Goal: Check status: Check status

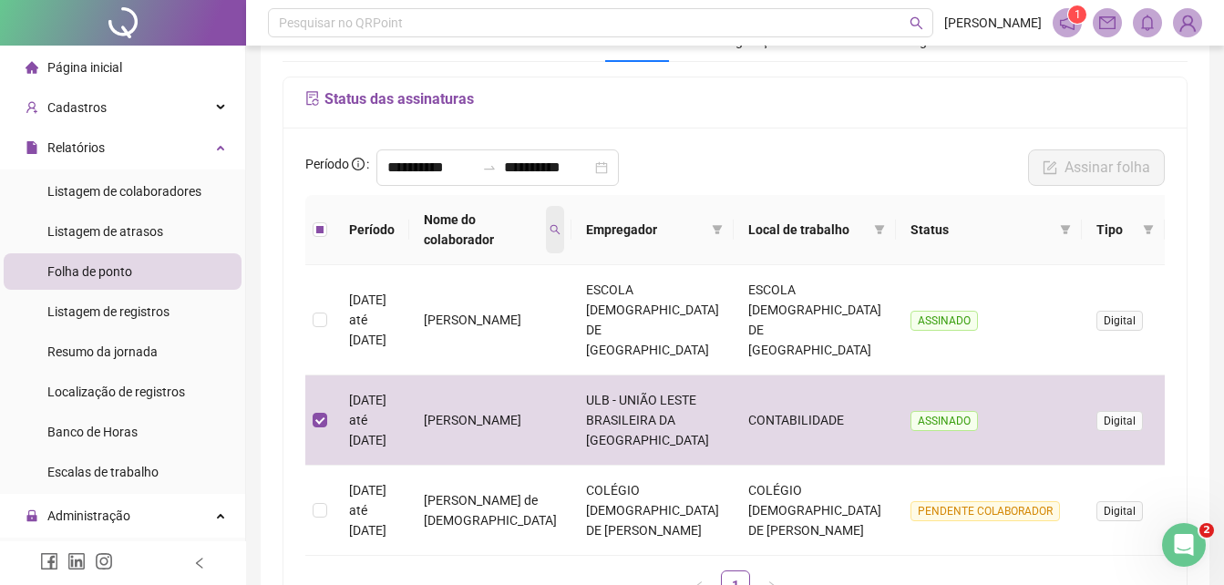
click at [549, 228] on icon "search" at bounding box center [554, 229] width 11 height 11
click at [498, 313] on span "Limpar" at bounding box center [497, 313] width 40 height 20
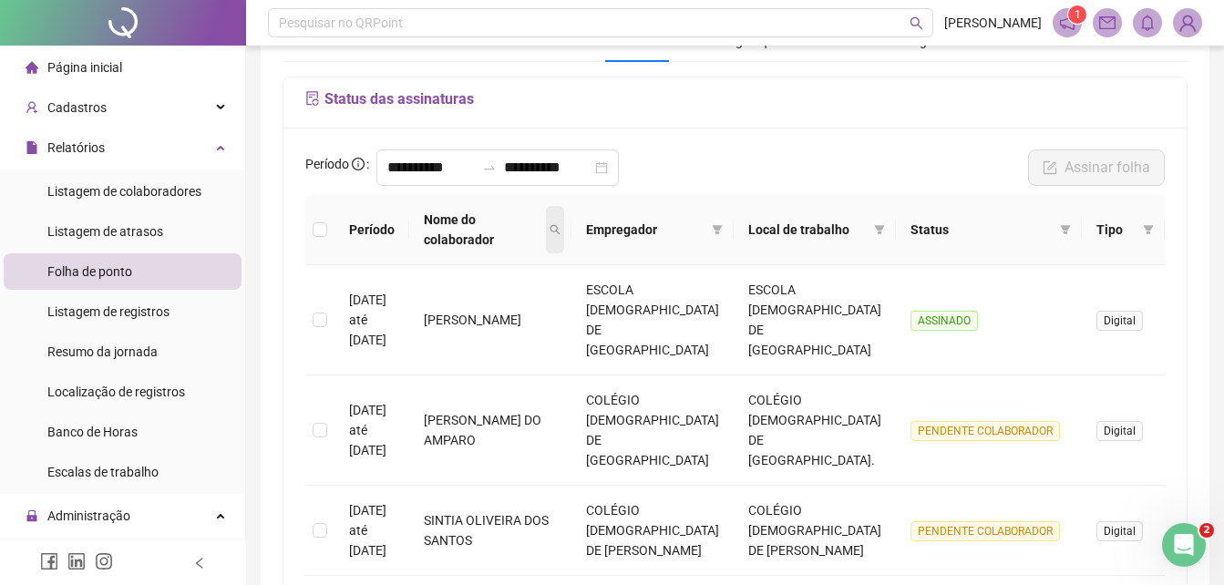
click at [549, 224] on icon "search" at bounding box center [554, 229] width 11 height 11
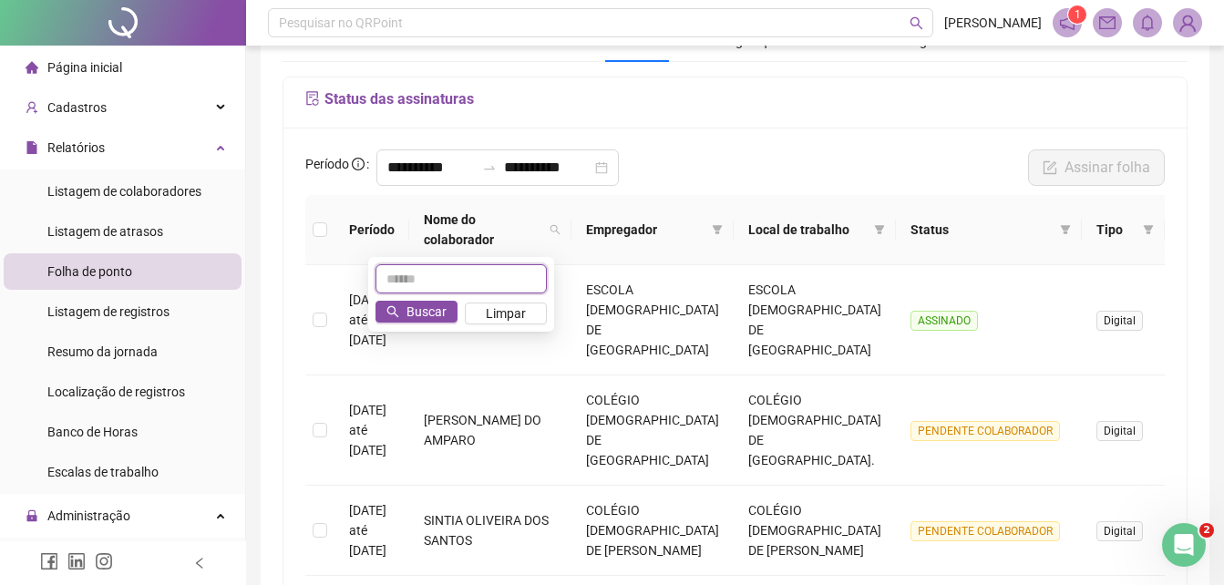
click at [432, 276] on input "text" at bounding box center [460, 278] width 171 height 29
type input "******"
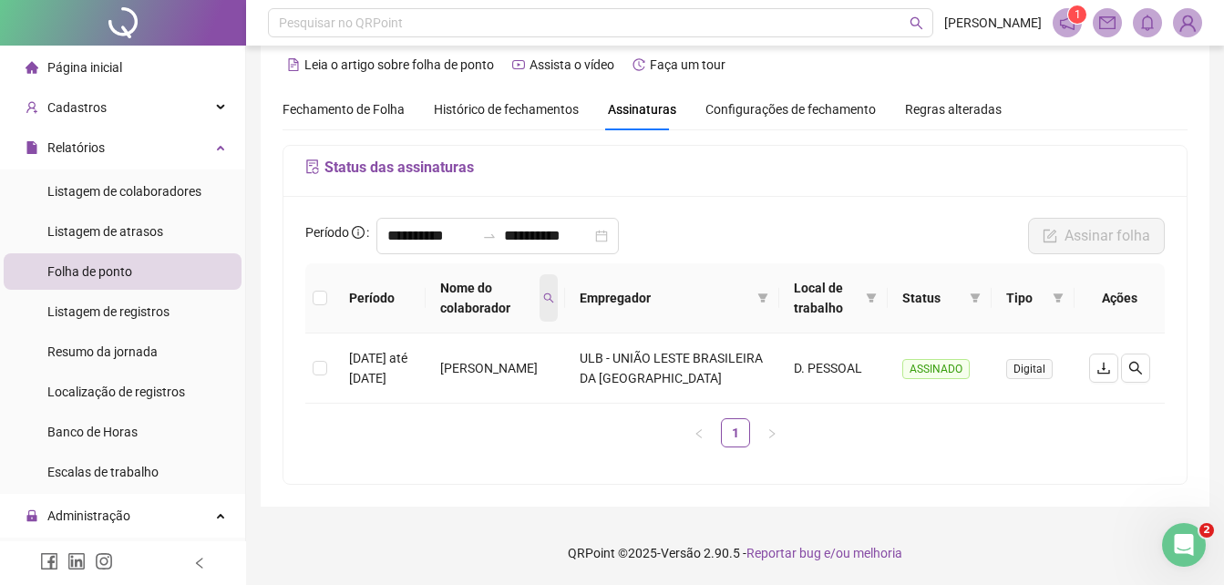
click at [554, 297] on icon "search" at bounding box center [548, 297] width 11 height 11
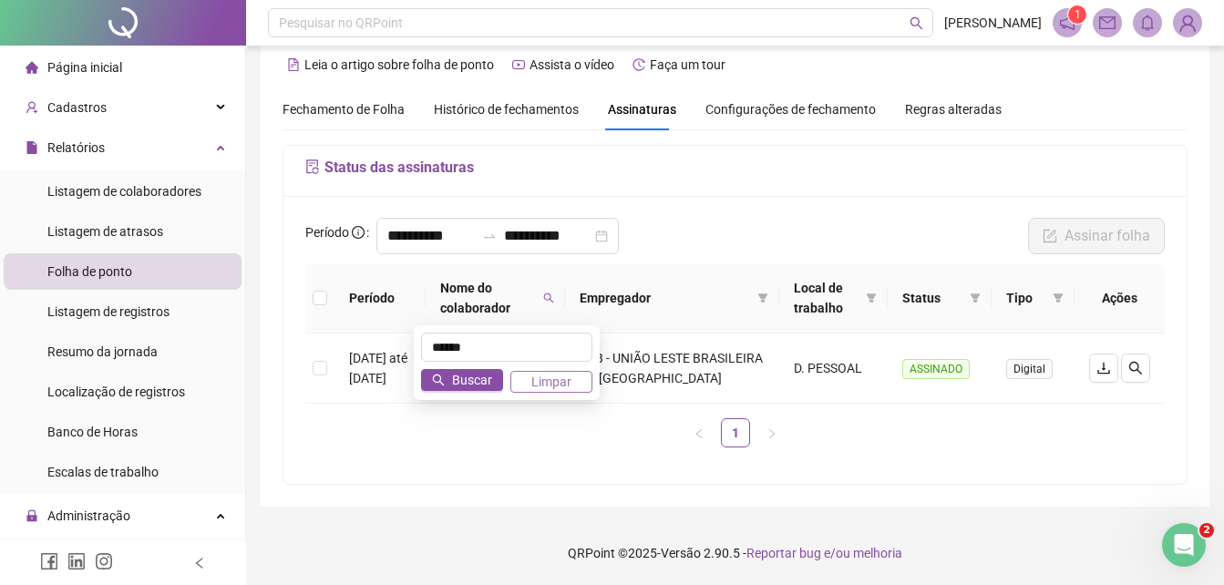
click at [549, 383] on span "Limpar" at bounding box center [551, 382] width 40 height 20
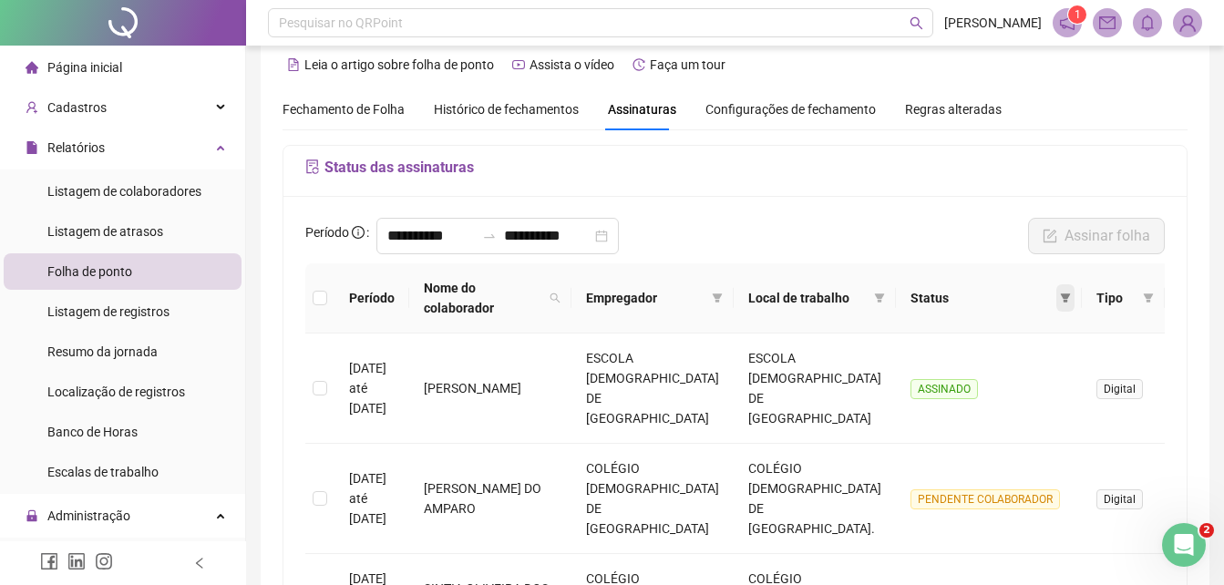
click at [1056, 298] on span at bounding box center [1065, 297] width 18 height 27
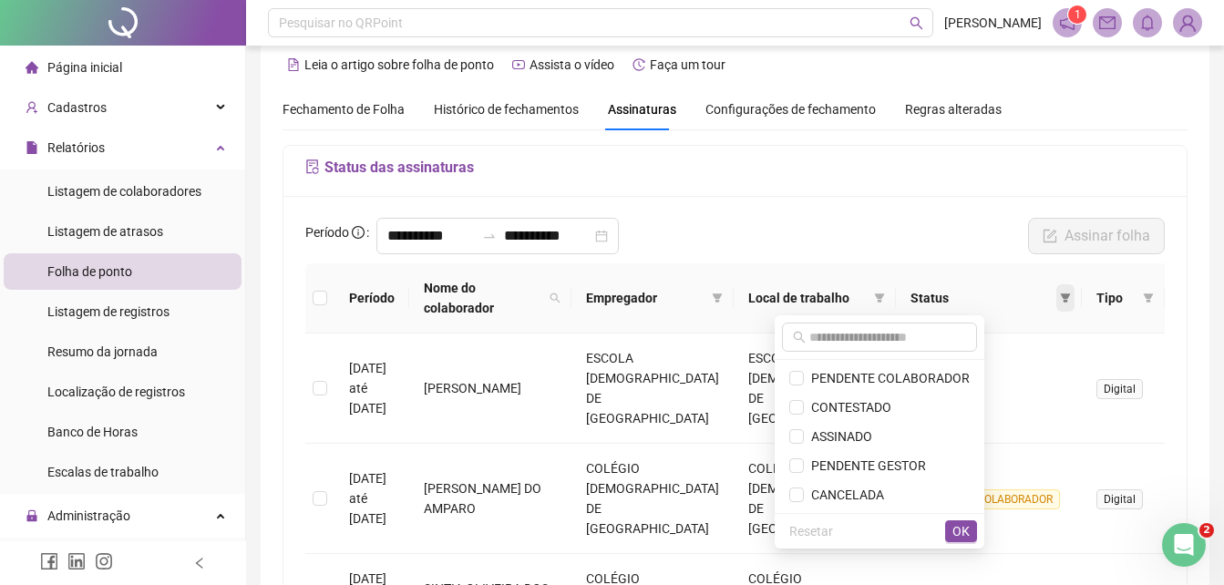
click at [1056, 298] on span at bounding box center [1065, 297] width 18 height 27
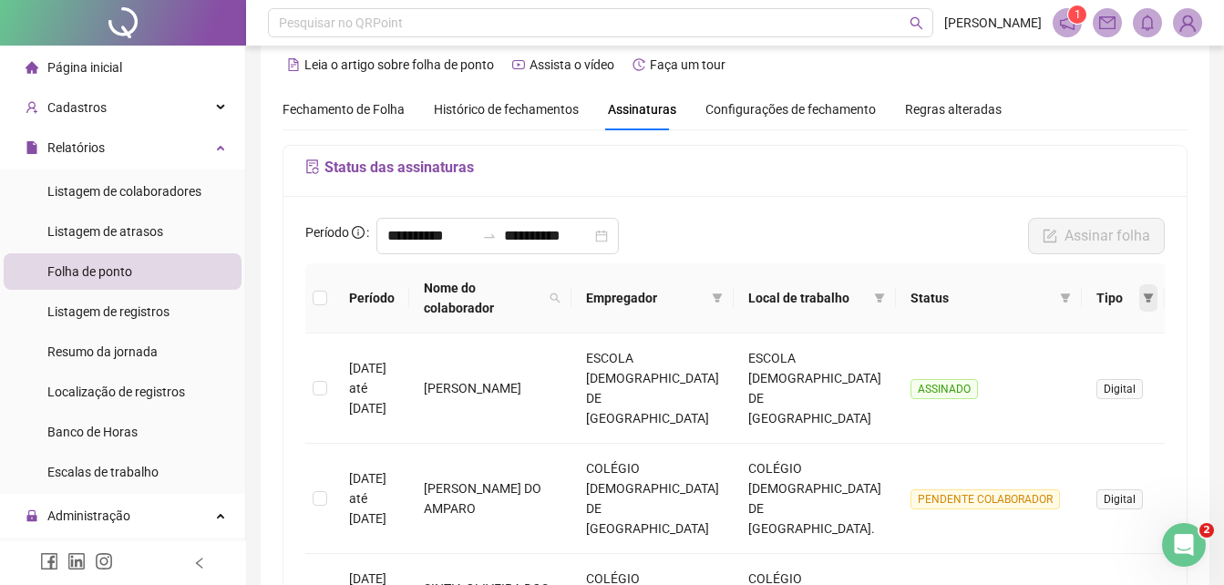
click at [1143, 293] on icon "filter" at bounding box center [1148, 297] width 11 height 11
click at [1139, 293] on span at bounding box center [1148, 297] width 18 height 27
click at [875, 297] on icon "filter" at bounding box center [880, 297] width 10 height 9
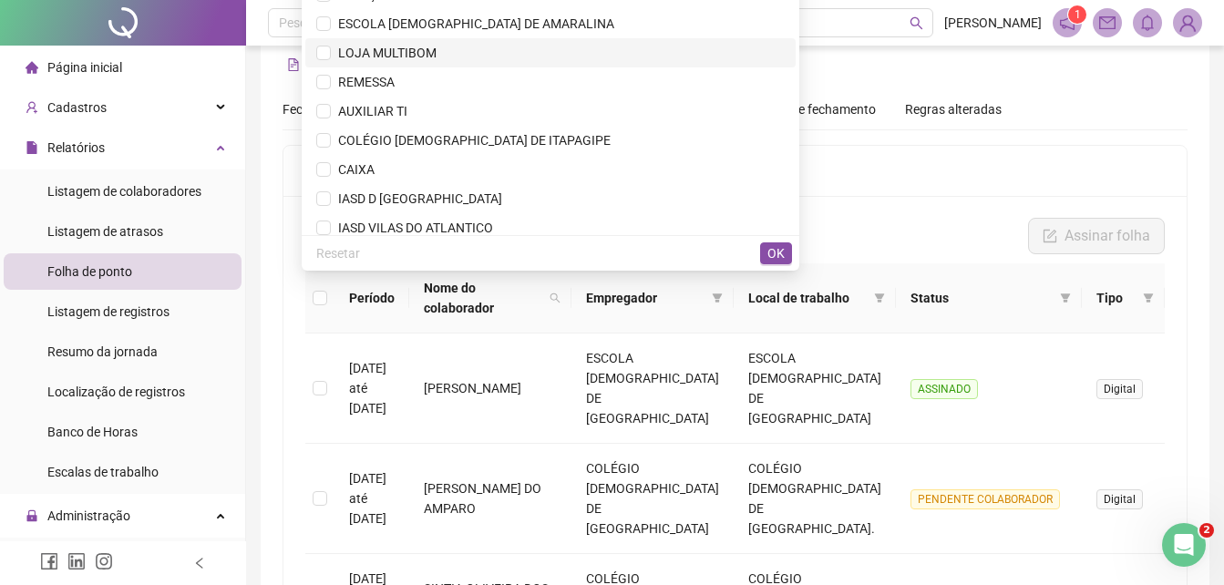
scroll to position [364, 0]
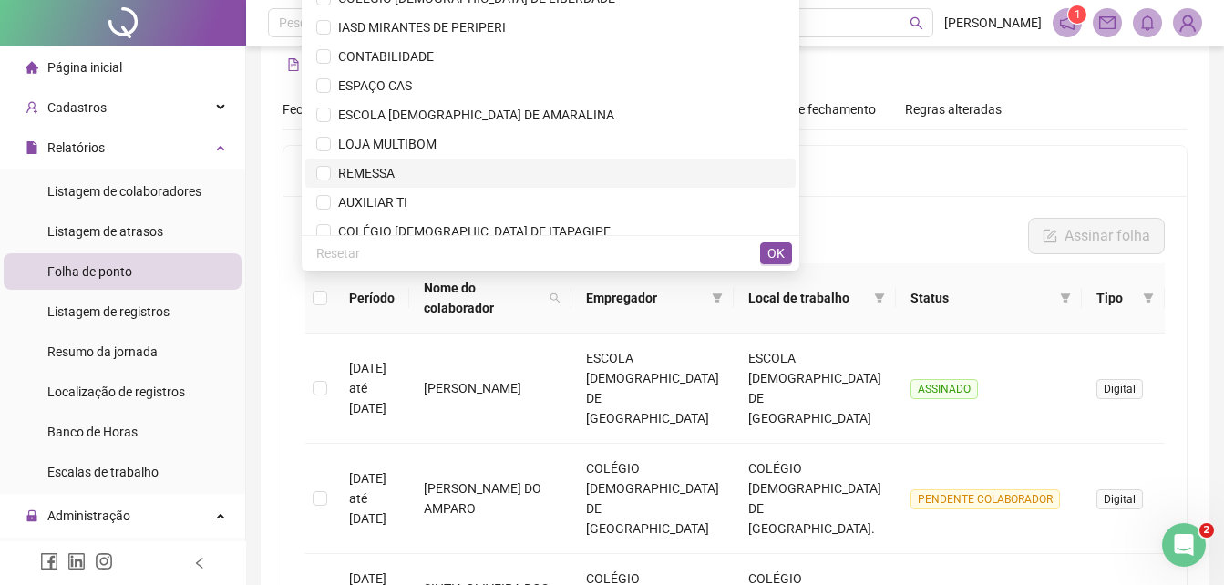
click at [395, 166] on span "REMESSA" at bounding box center [363, 173] width 64 height 15
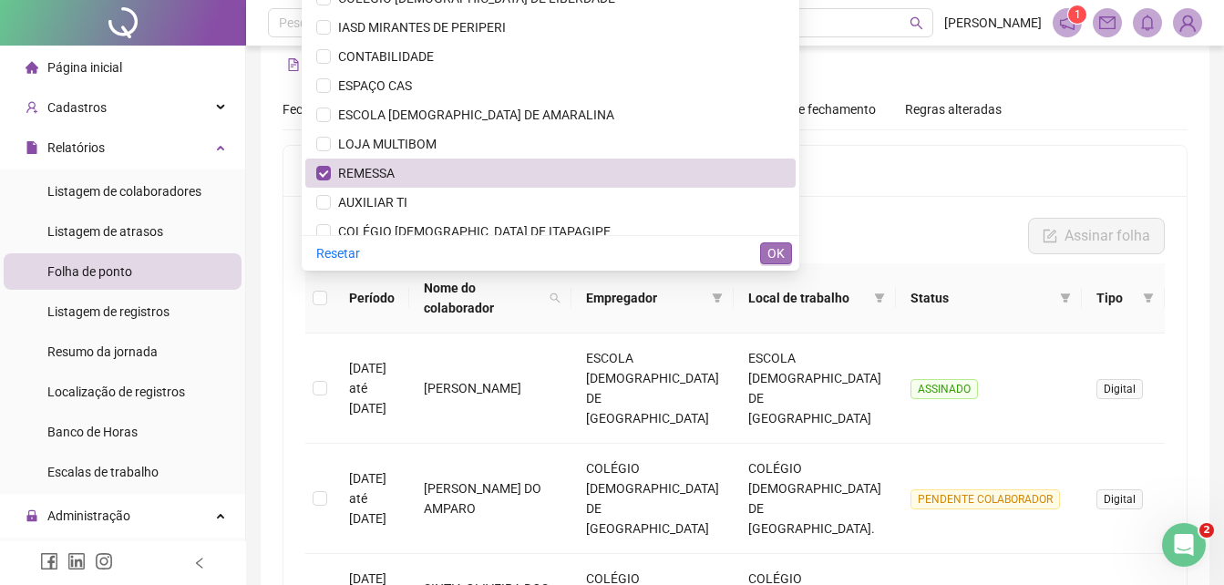
click at [774, 254] on span "OK" at bounding box center [775, 253] width 17 height 20
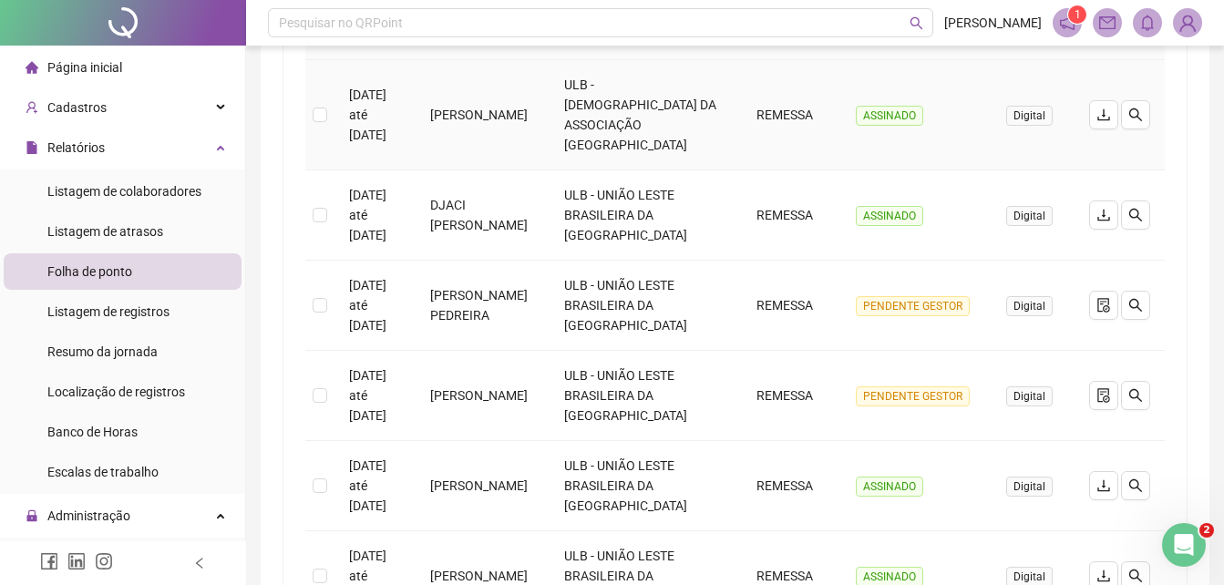
scroll to position [0, 0]
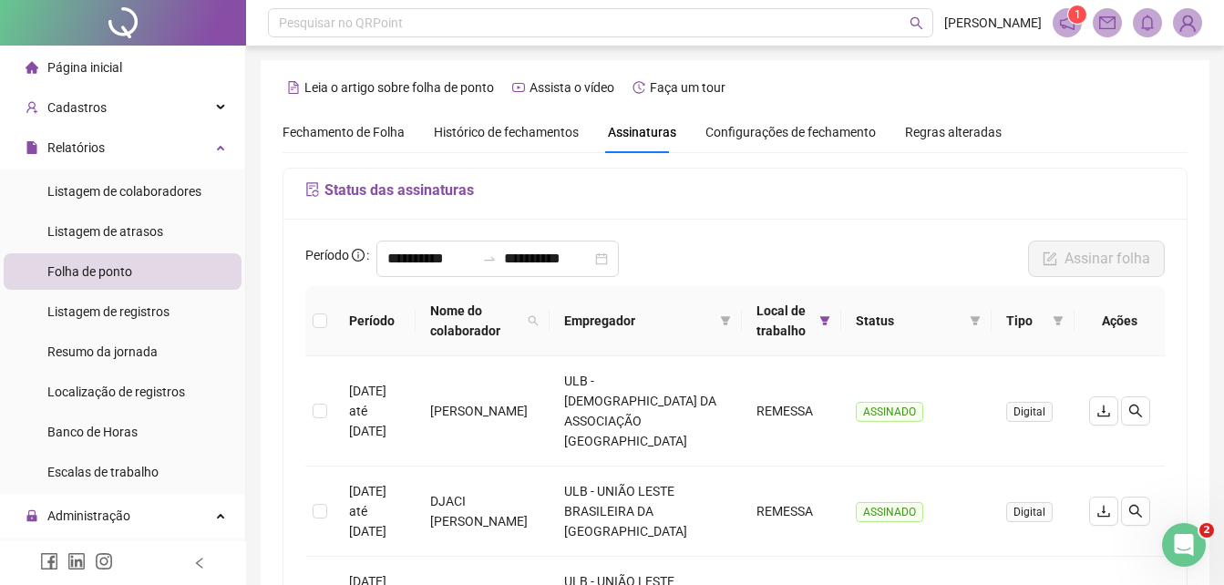
click at [353, 127] on span "Fechamento de Folha" at bounding box center [343, 132] width 122 height 15
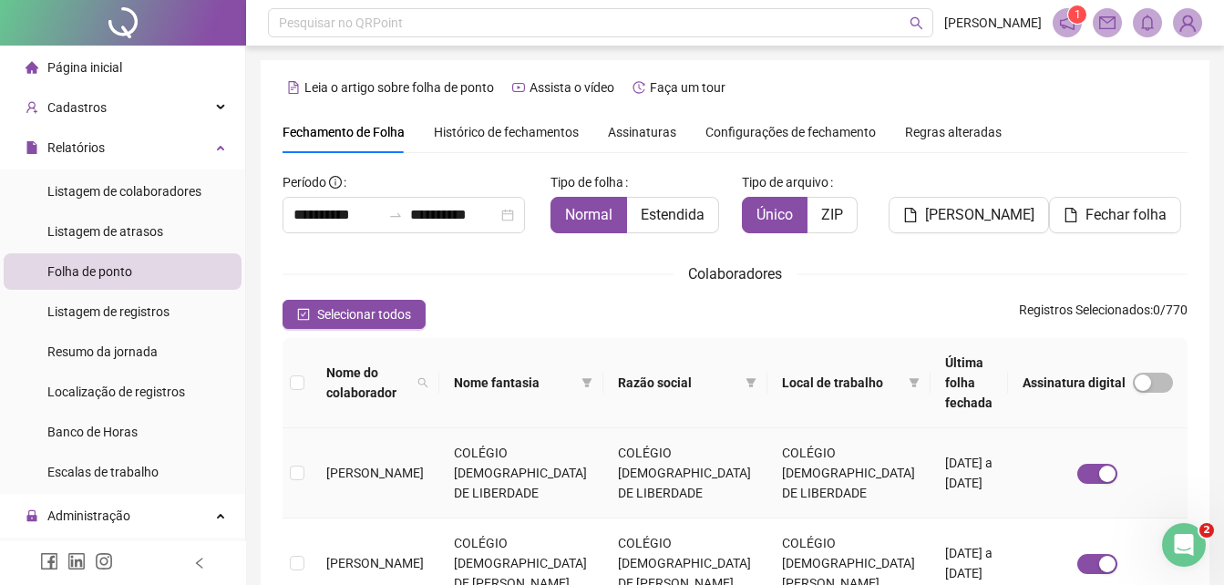
scroll to position [81, 0]
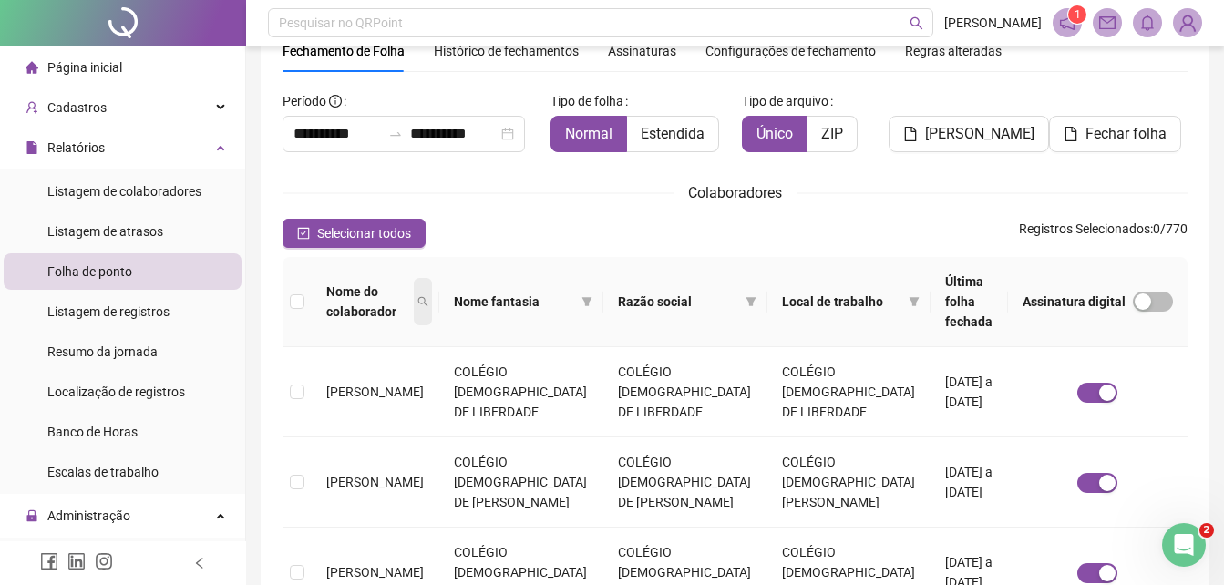
click at [428, 296] on icon "search" at bounding box center [422, 301] width 11 height 11
click at [427, 330] on input "text" at bounding box center [369, 333] width 171 height 29
type input "******"
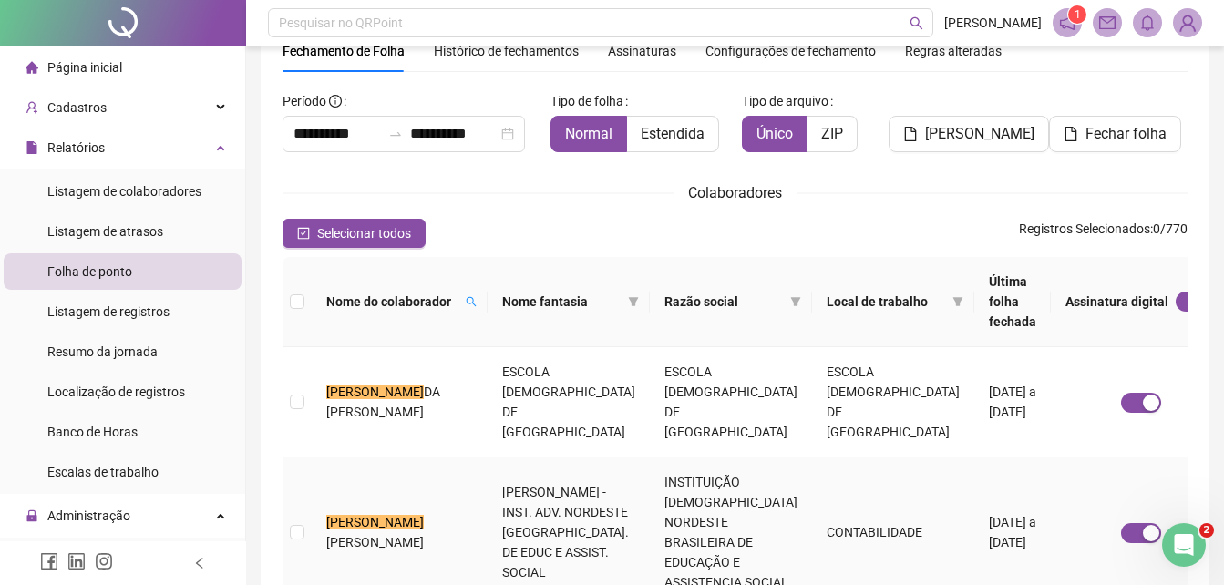
click at [495, 470] on td "[PERSON_NAME] - INST. ADV. NORDESTE [GEOGRAPHIC_DATA]. DE EDUC E ASSIST. SOCIAL" at bounding box center [568, 532] width 162 height 150
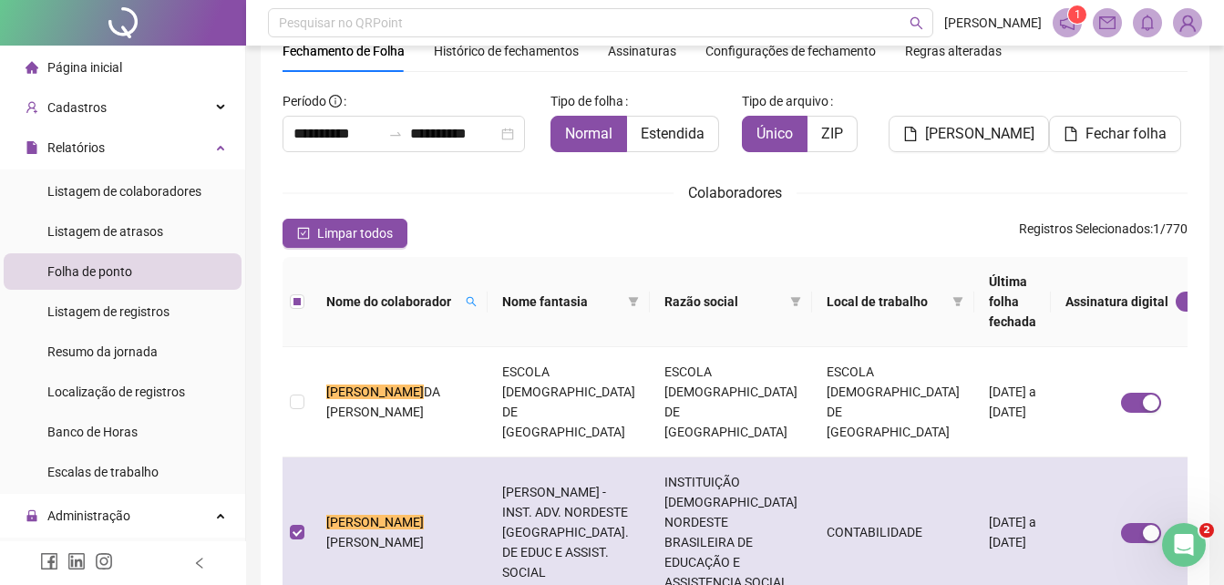
scroll to position [0, 0]
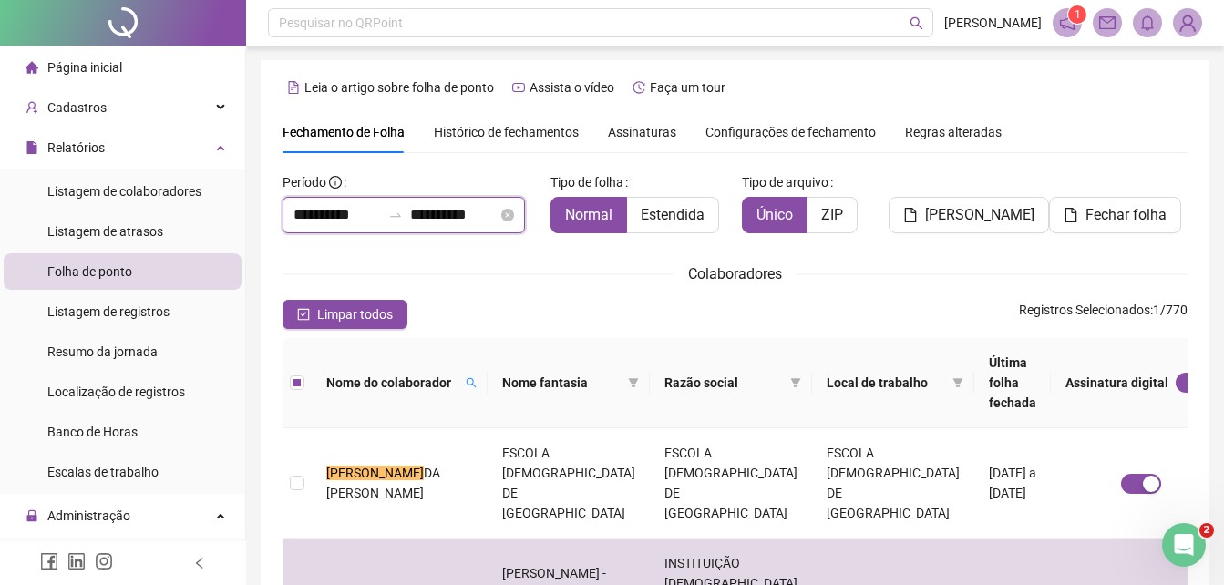
click at [372, 216] on input "**********" at bounding box center [336, 215] width 87 height 22
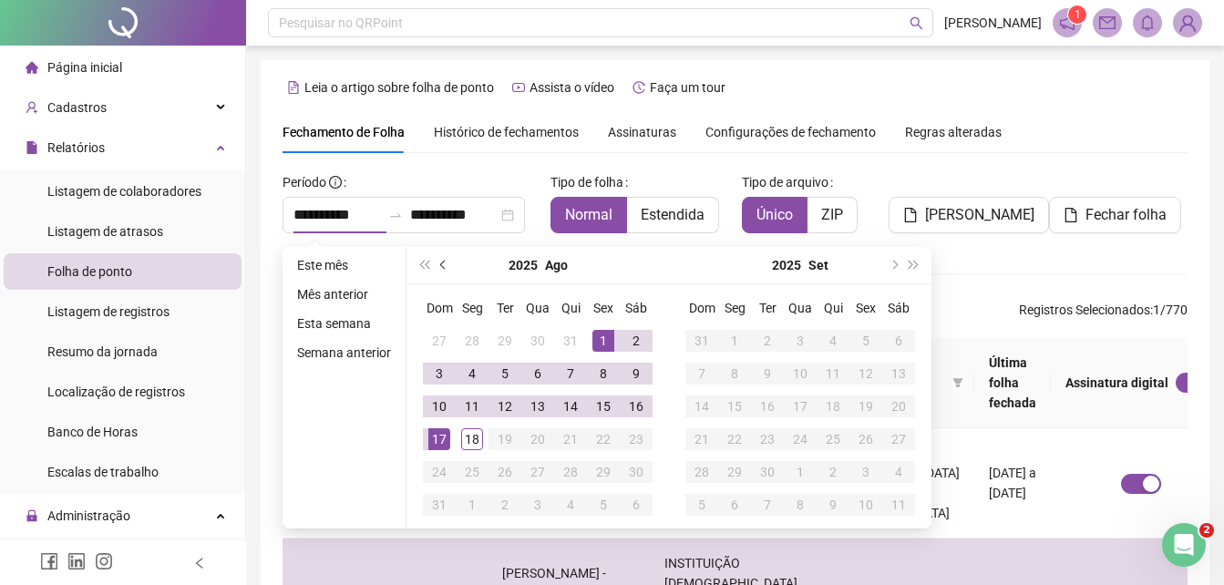
click at [440, 264] on span "prev-year" at bounding box center [444, 265] width 9 height 9
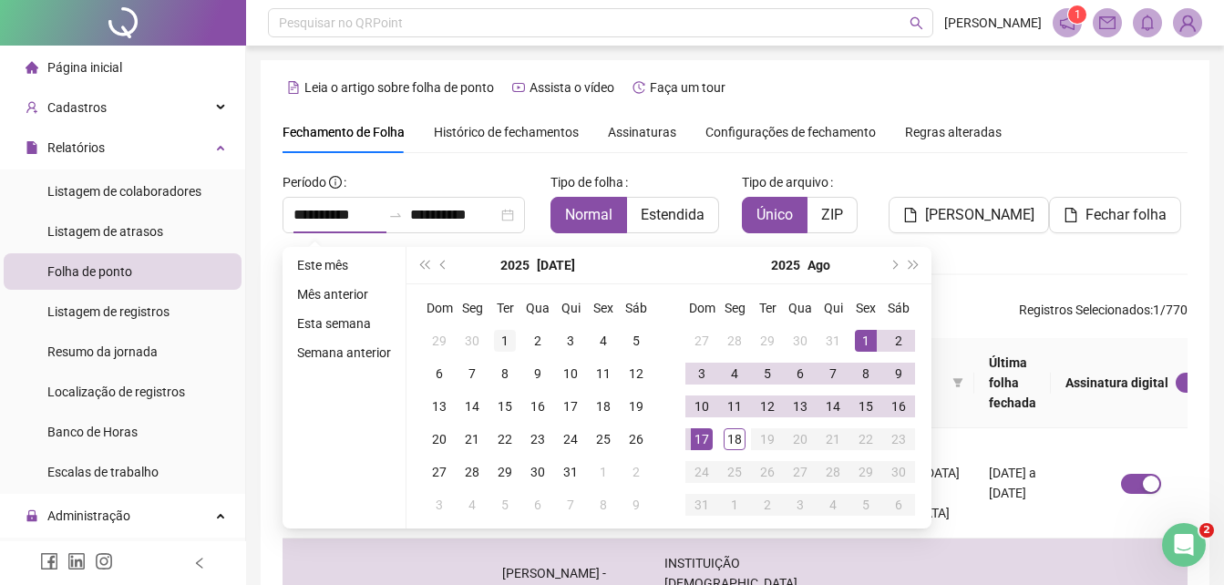
type input "**********"
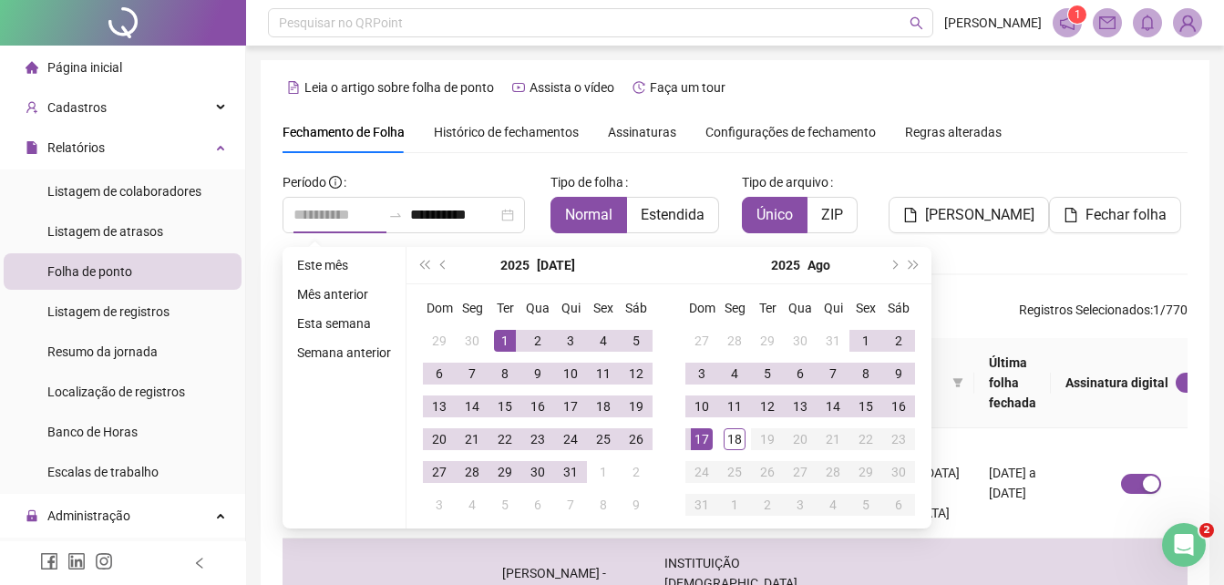
click at [501, 333] on div "1" at bounding box center [505, 341] width 22 height 22
type input "**********"
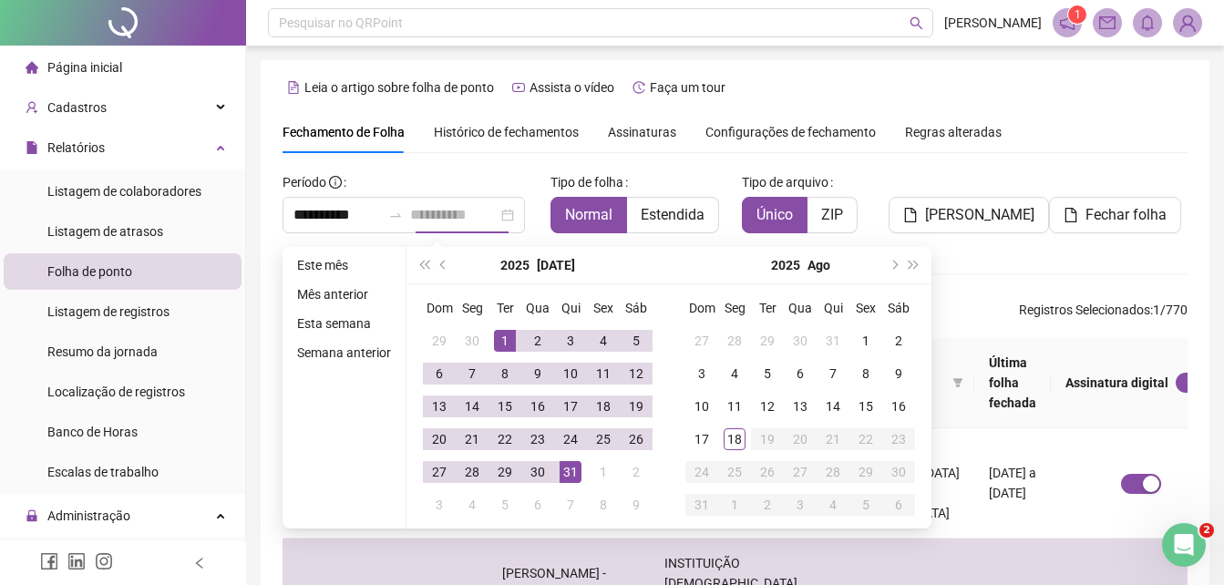
click at [570, 473] on div "31" at bounding box center [570, 472] width 22 height 22
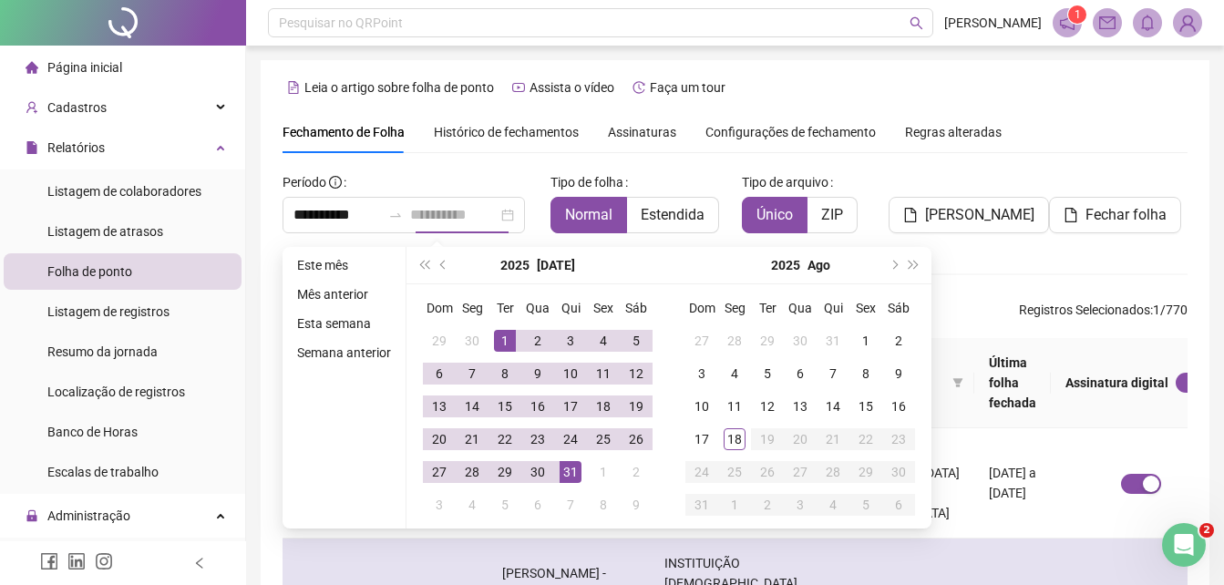
scroll to position [81, 0]
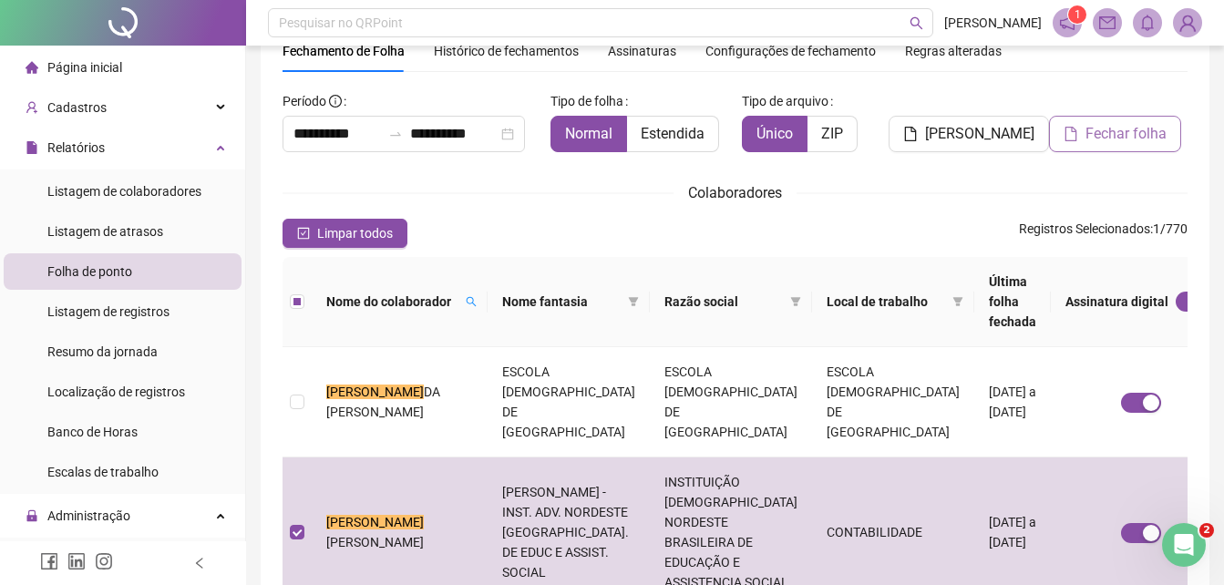
click at [1124, 136] on span "Fechar folha" at bounding box center [1125, 134] width 81 height 22
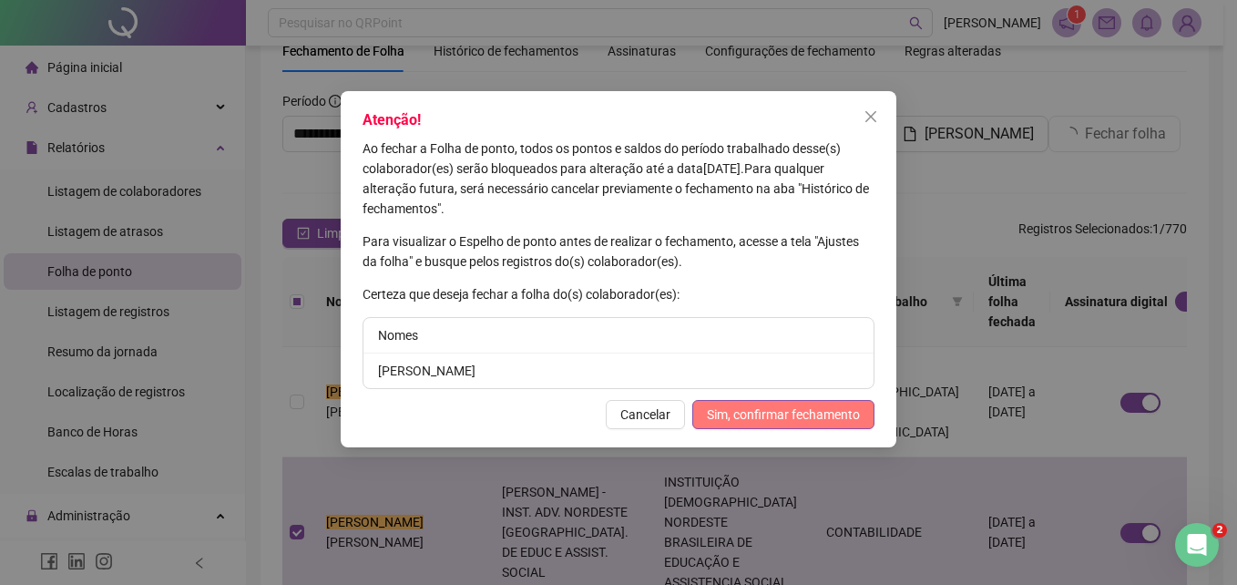
click at [764, 404] on button "Sim, confirmar fechamento" at bounding box center [783, 414] width 182 height 29
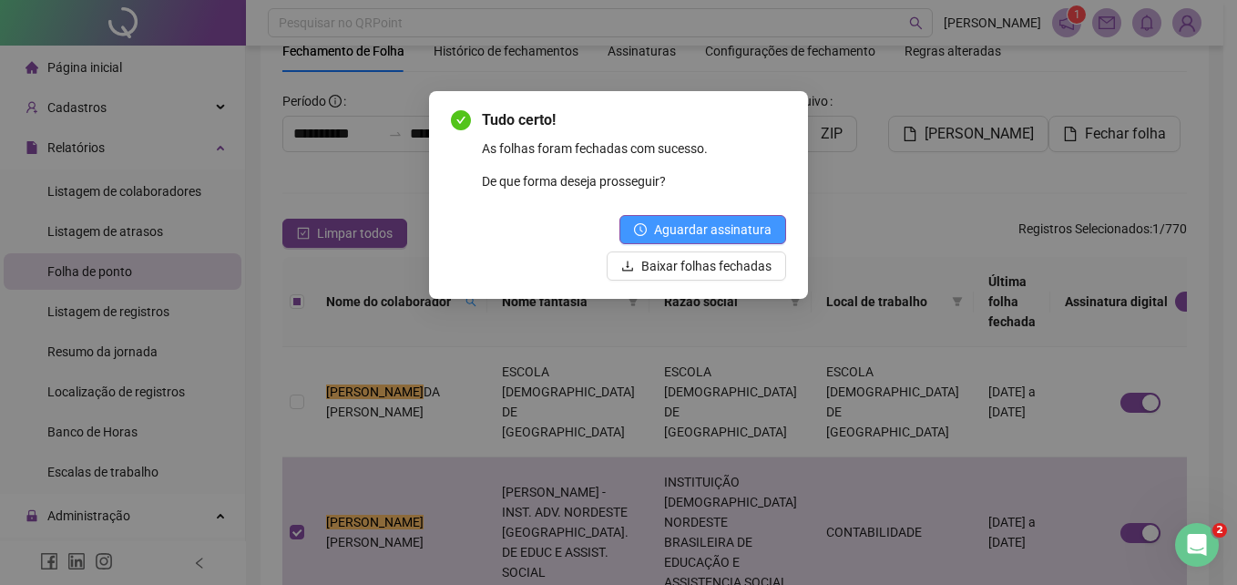
click at [744, 227] on span "Aguardar assinatura" at bounding box center [713, 230] width 118 height 20
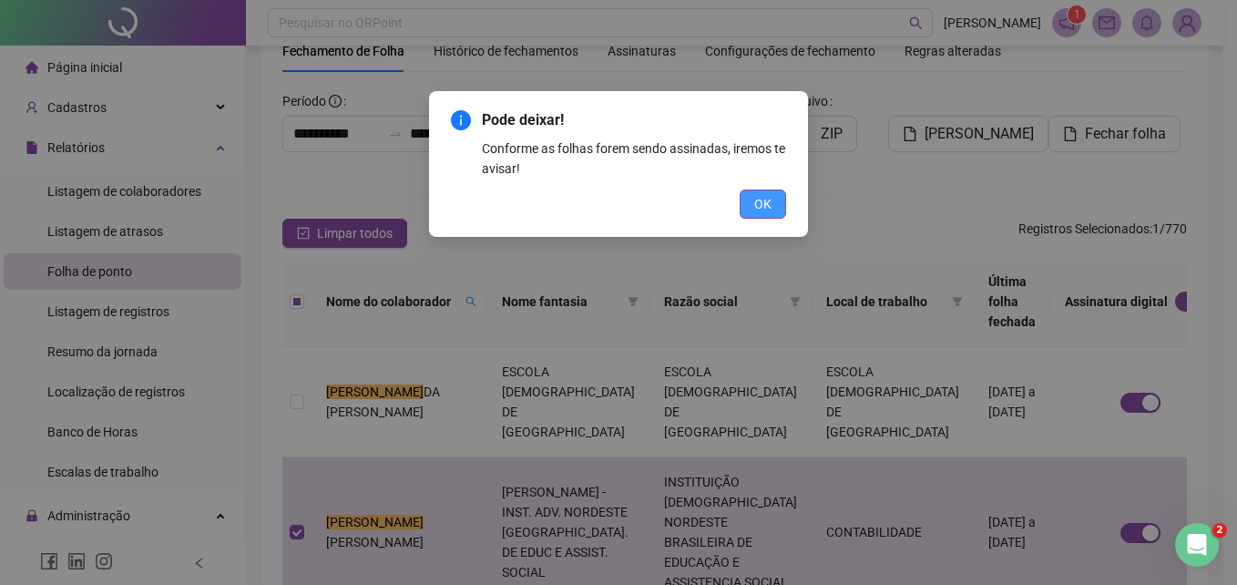
click at [762, 200] on span "OK" at bounding box center [762, 204] width 17 height 20
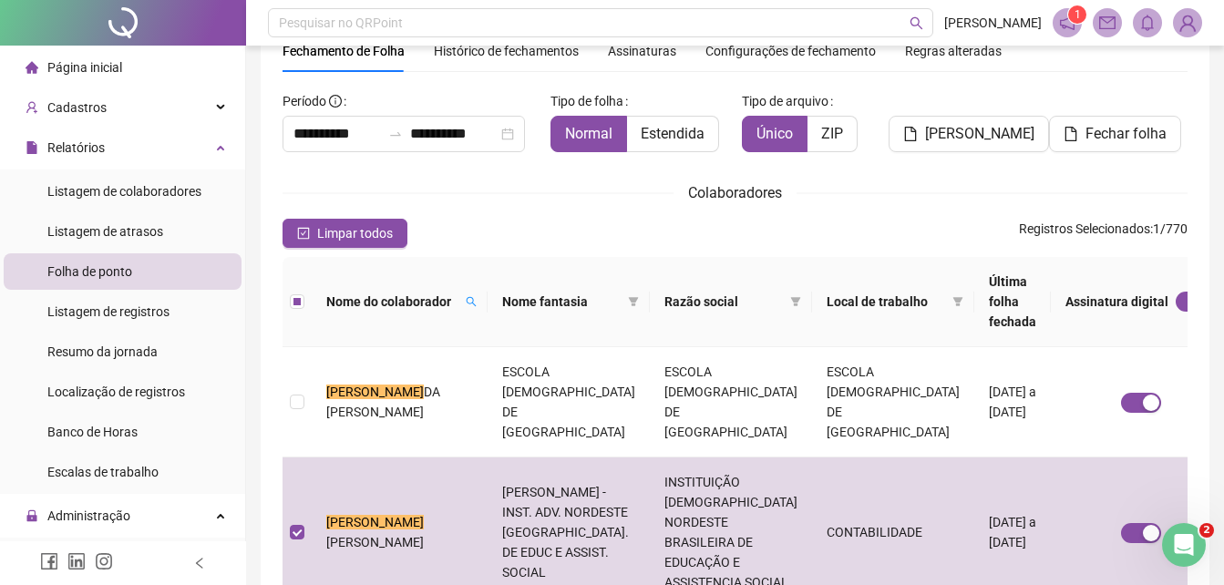
scroll to position [0, 0]
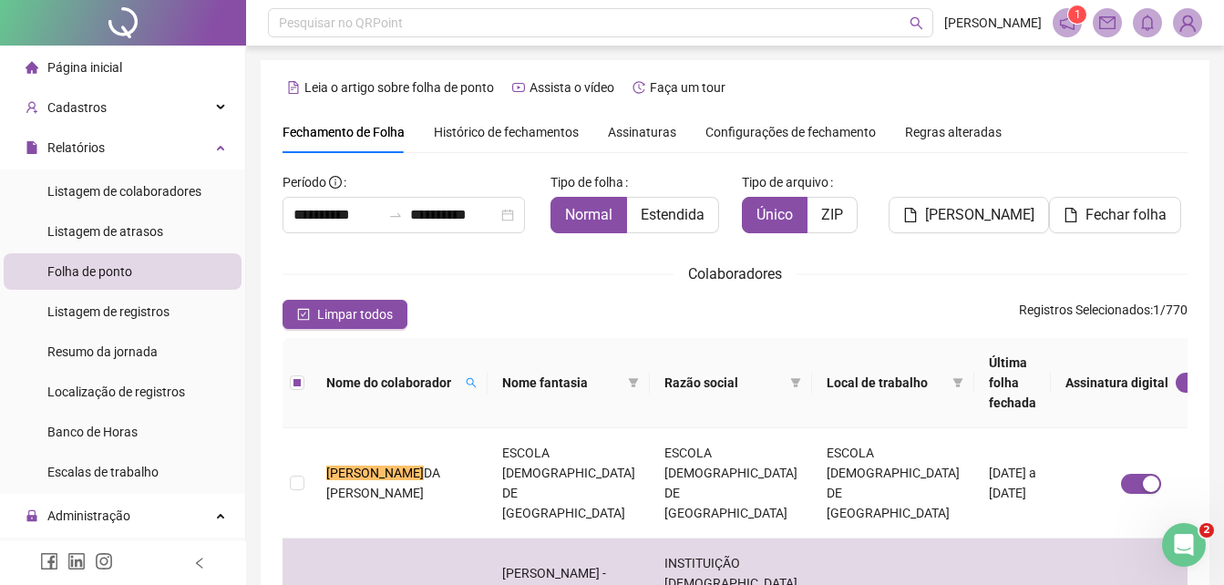
click at [637, 135] on span "Assinaturas" at bounding box center [642, 132] width 68 height 13
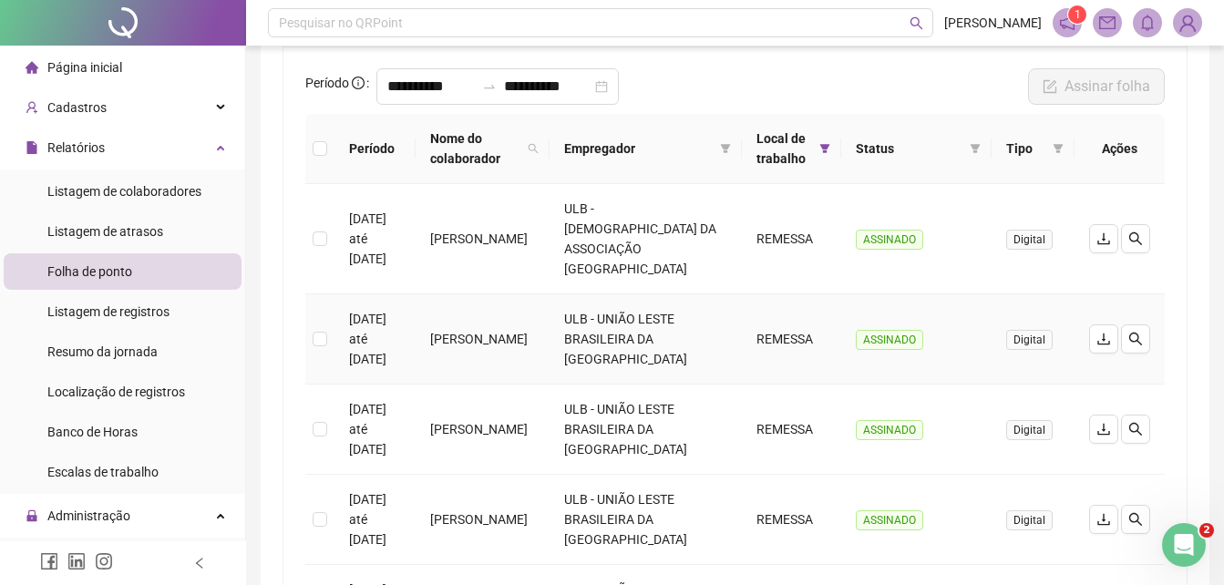
scroll to position [81, 0]
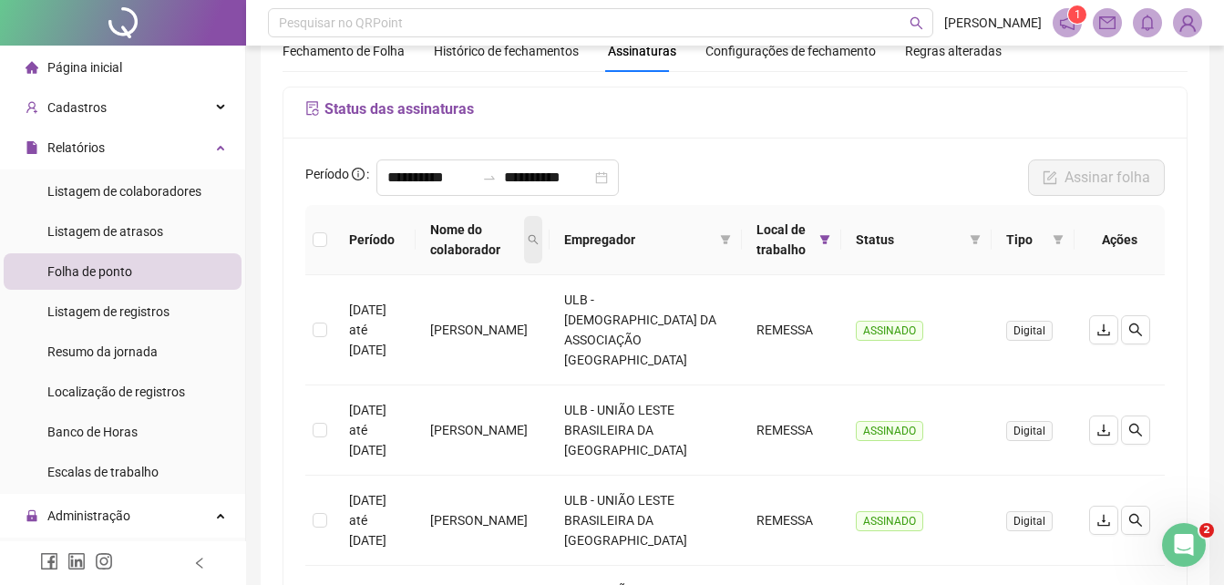
click at [538, 241] on icon "search" at bounding box center [533, 240] width 10 height 10
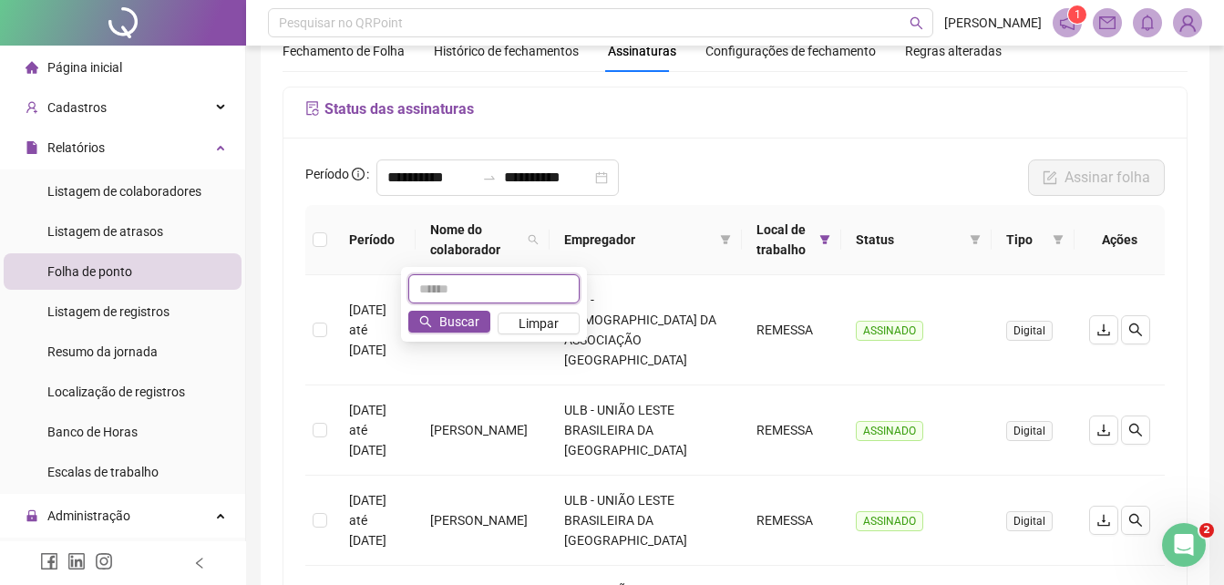
click at [553, 282] on input "text" at bounding box center [493, 288] width 171 height 29
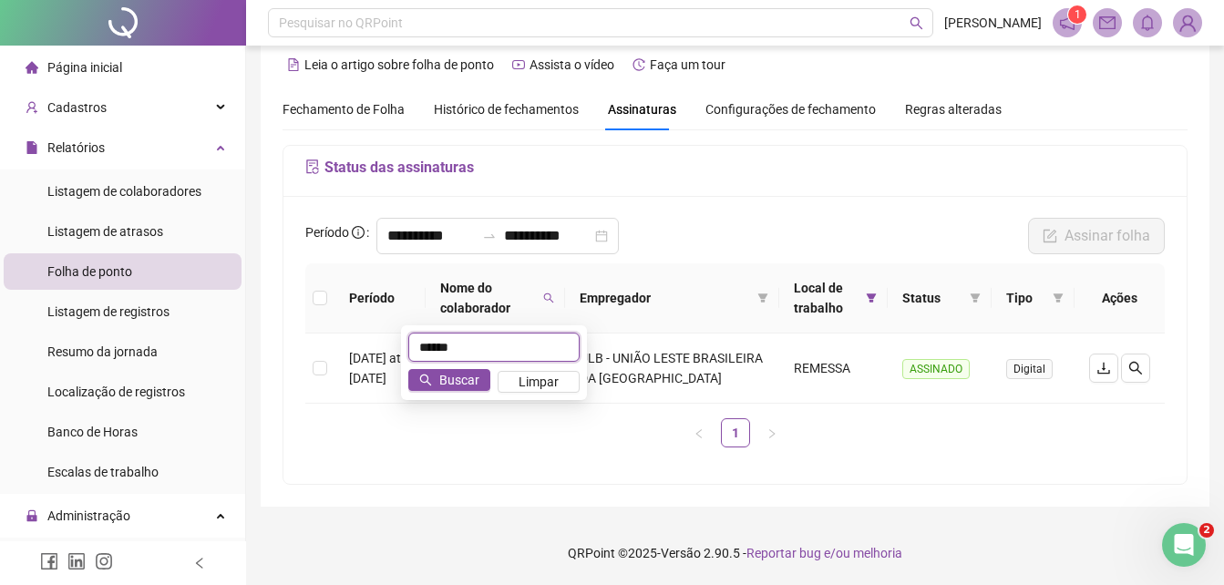
scroll to position [23, 0]
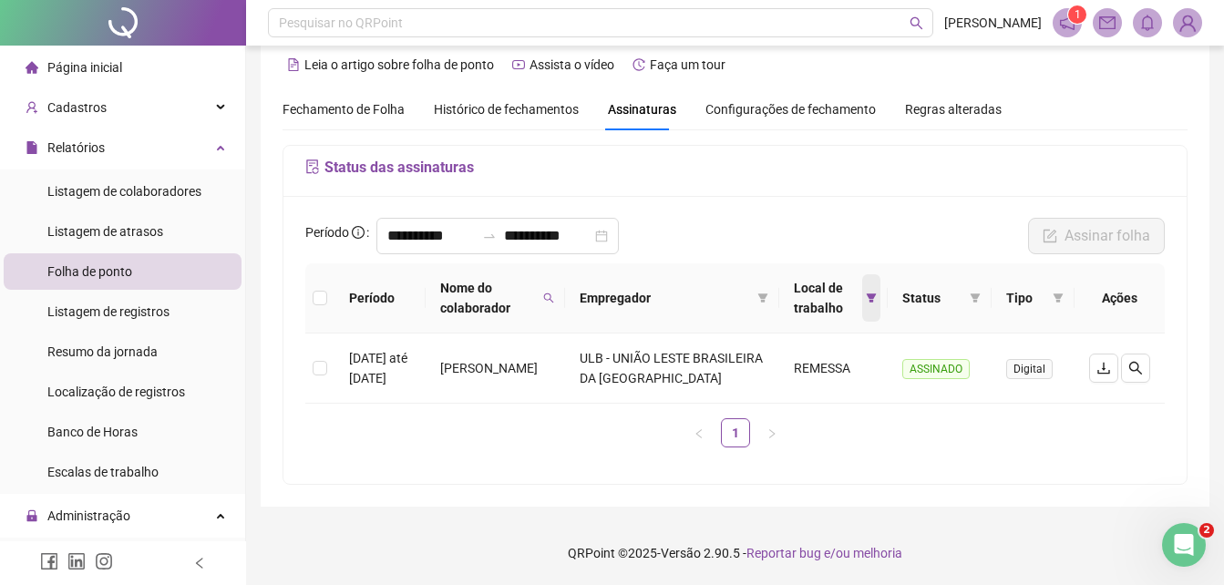
click at [868, 300] on icon "filter" at bounding box center [871, 297] width 11 height 11
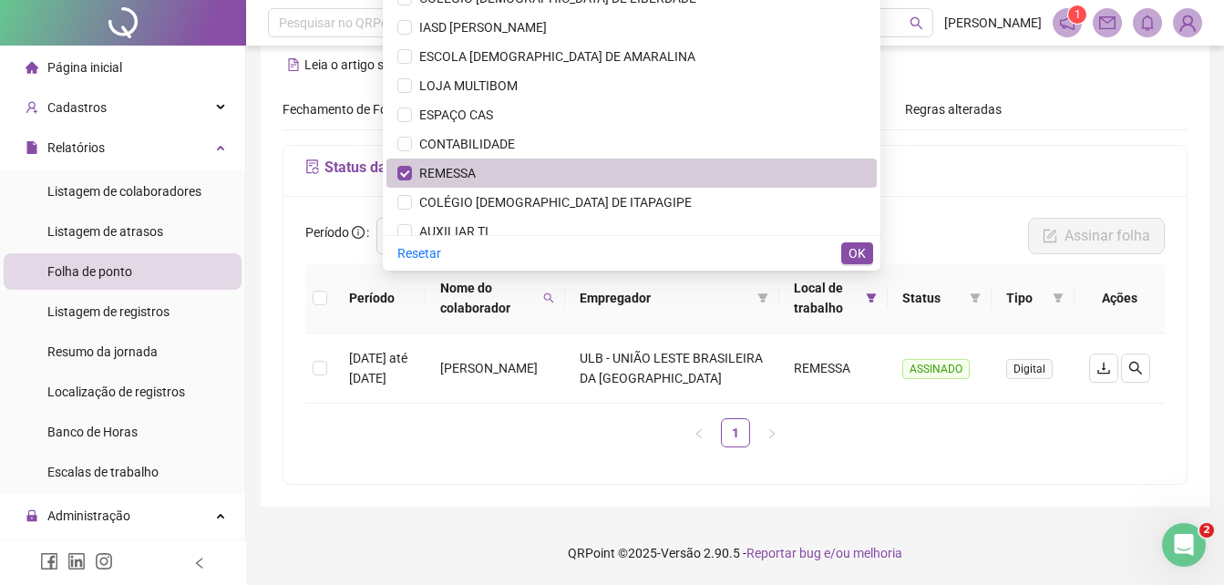
click at [675, 172] on span "REMESSA" at bounding box center [631, 173] width 468 height 20
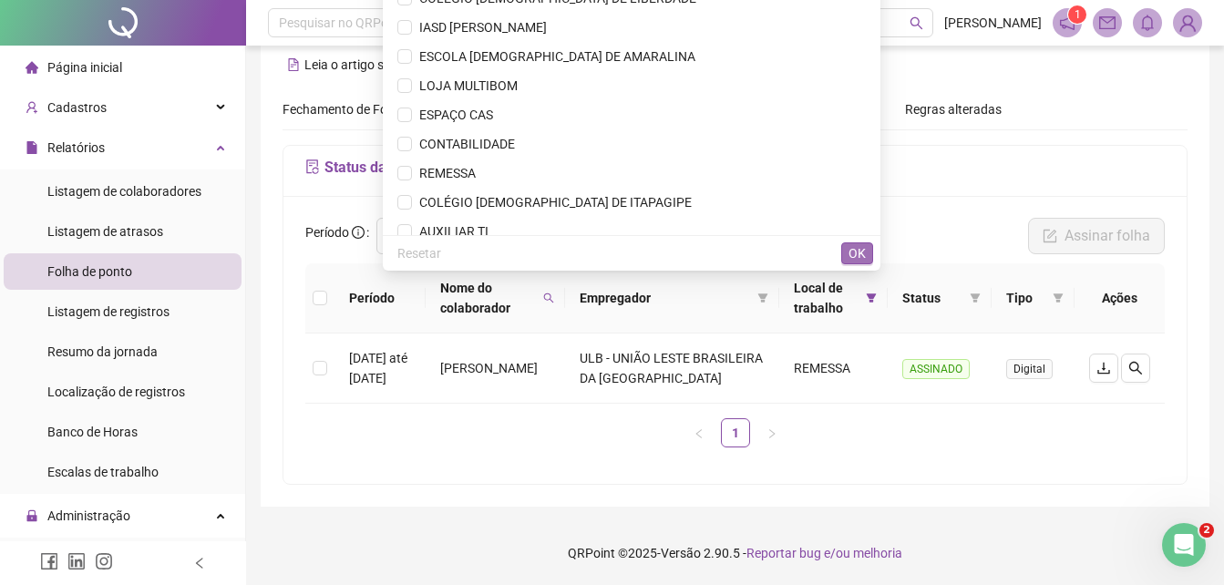
click at [856, 251] on span "OK" at bounding box center [856, 253] width 17 height 20
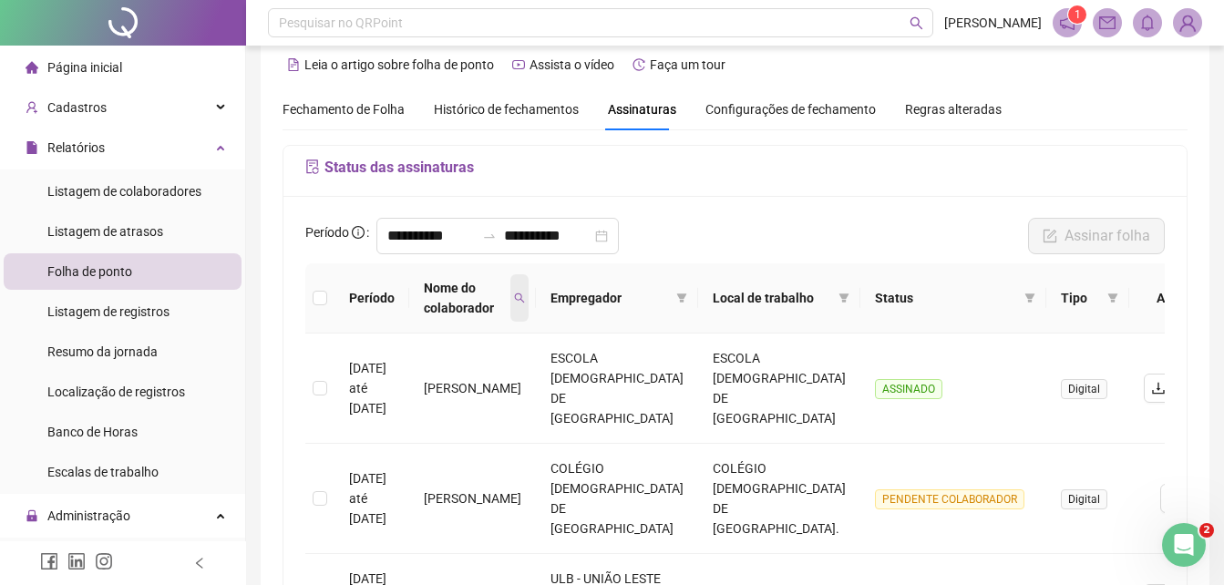
click at [525, 300] on icon "search" at bounding box center [520, 298] width 10 height 10
click at [405, 382] on span "Buscar" at bounding box center [416, 380] width 40 height 20
click at [525, 295] on icon "search" at bounding box center [519, 297] width 11 height 11
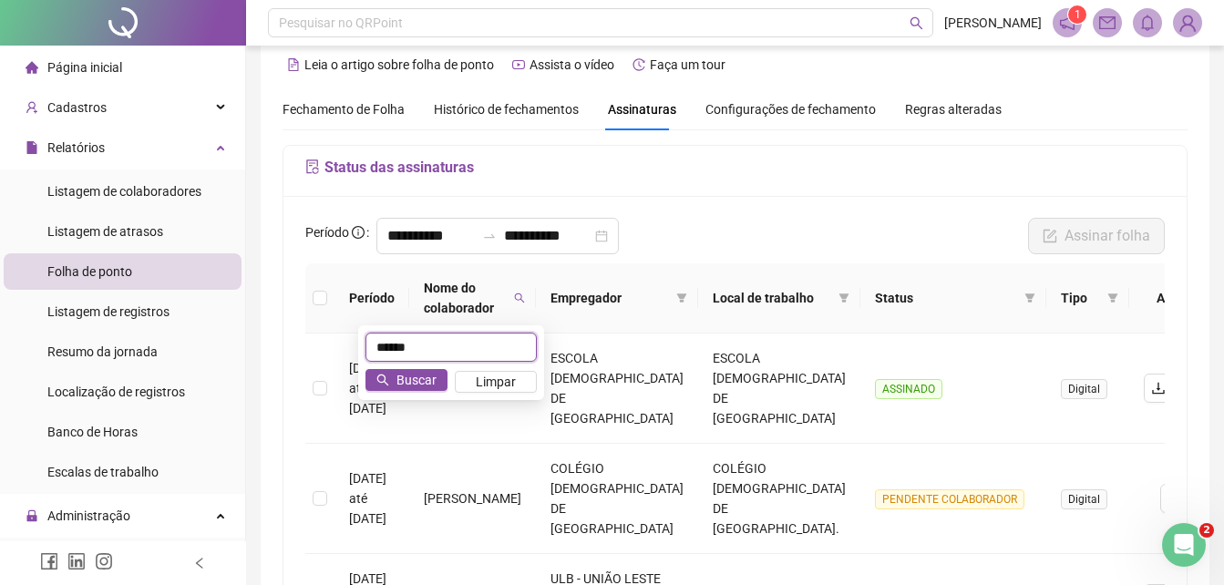
click at [451, 347] on input "******" at bounding box center [450, 347] width 171 height 29
type input "**********"
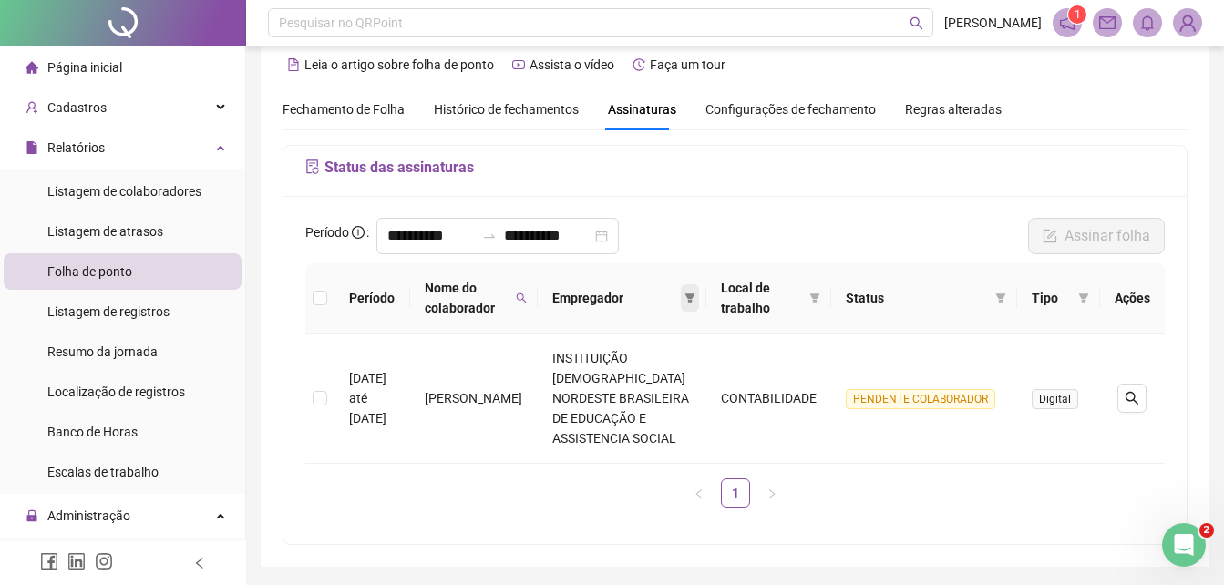
click at [692, 288] on span at bounding box center [690, 297] width 18 height 27
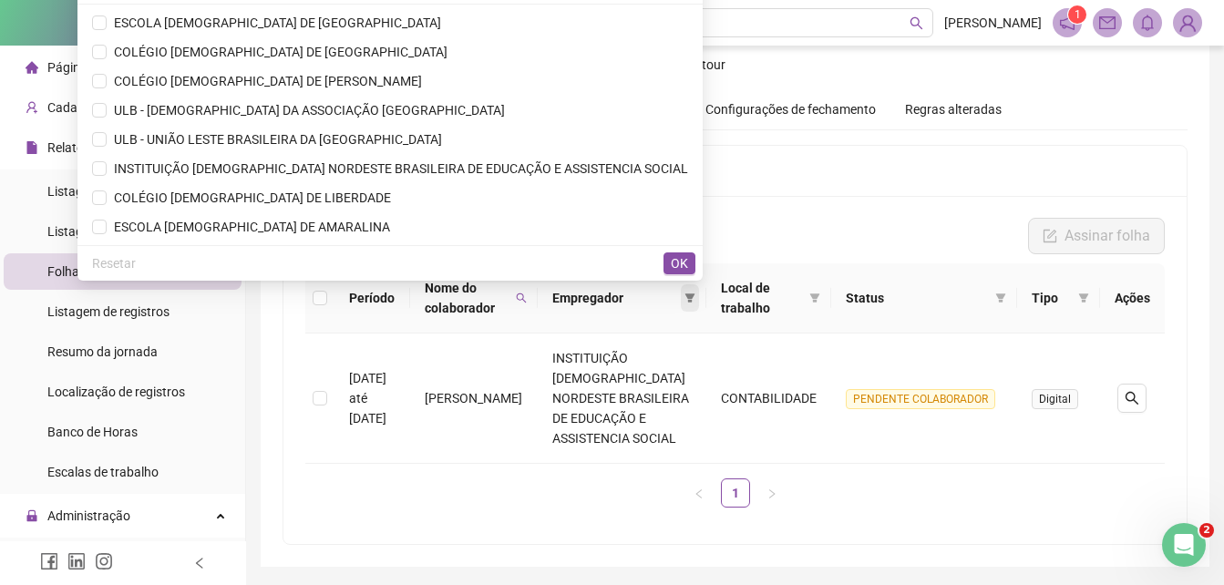
click at [693, 291] on span at bounding box center [690, 297] width 18 height 27
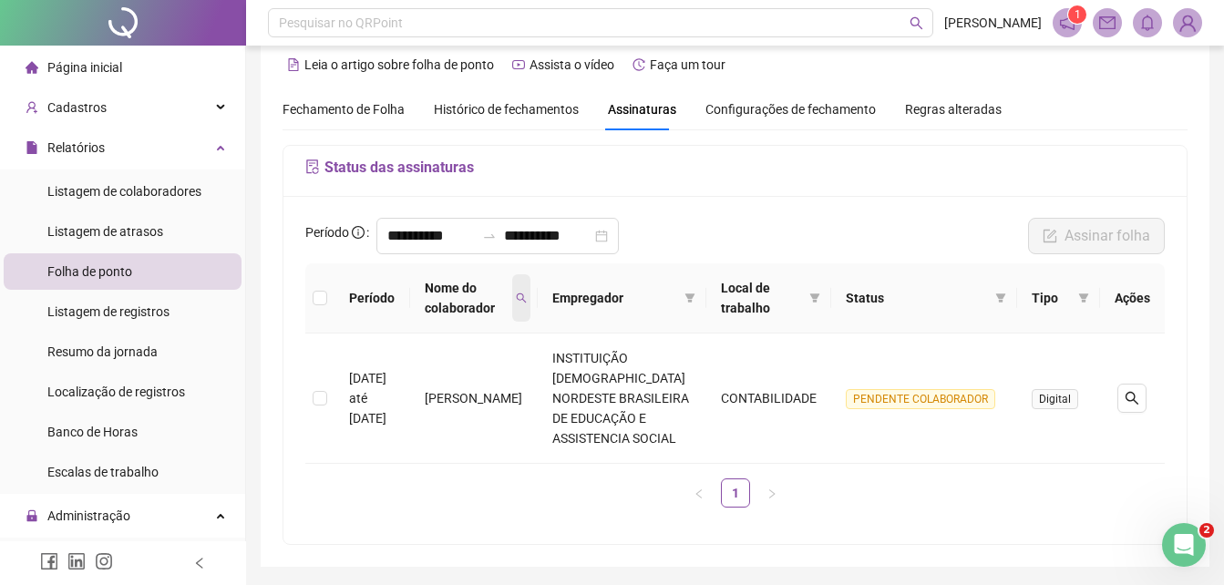
click at [530, 288] on span at bounding box center [521, 297] width 18 height 47
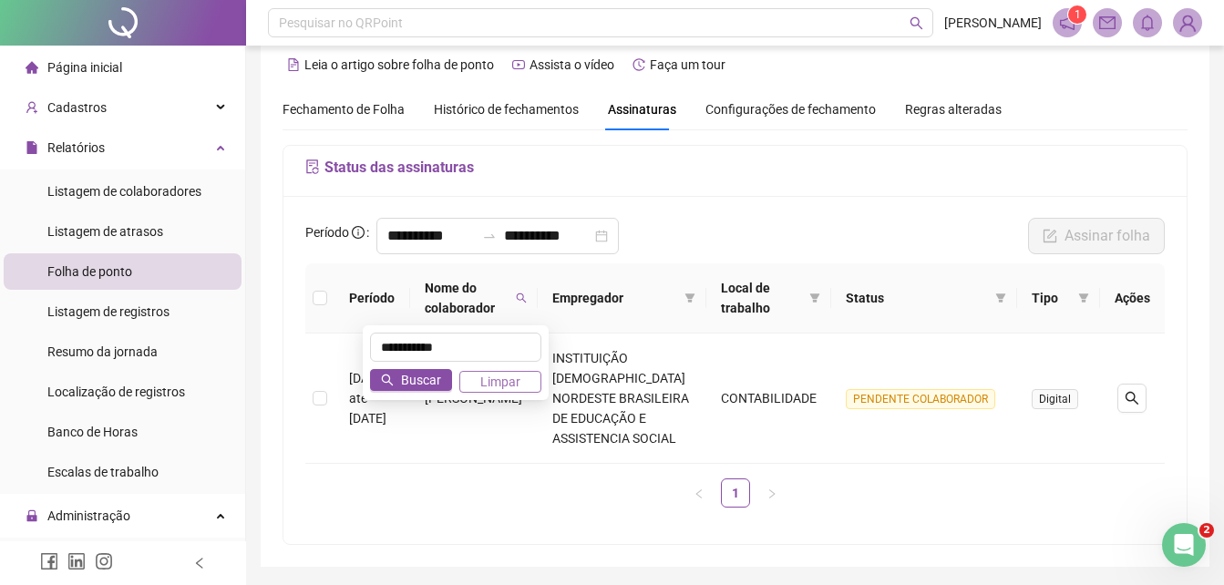
click at [497, 381] on span "Limpar" at bounding box center [500, 382] width 40 height 20
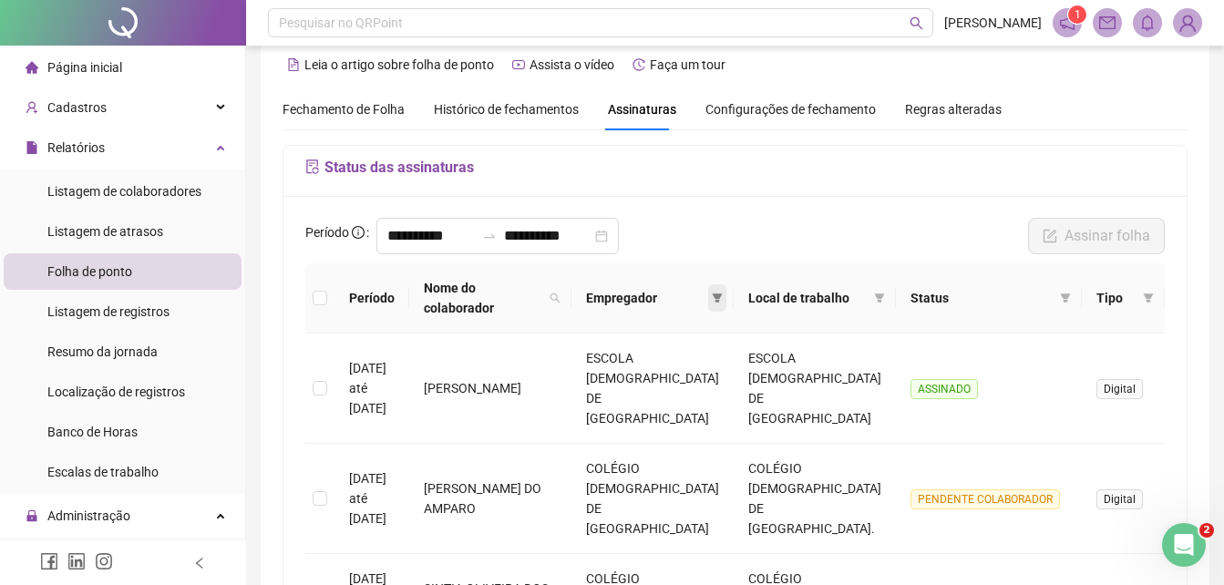
click at [712, 292] on icon "filter" at bounding box center [717, 297] width 11 height 11
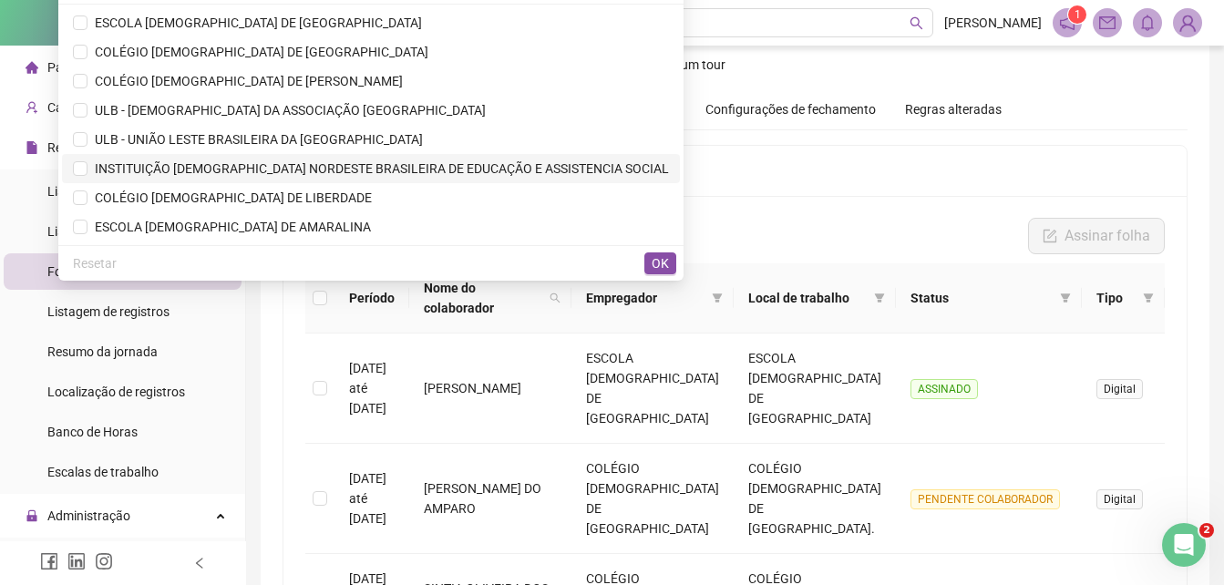
scroll to position [87, 0]
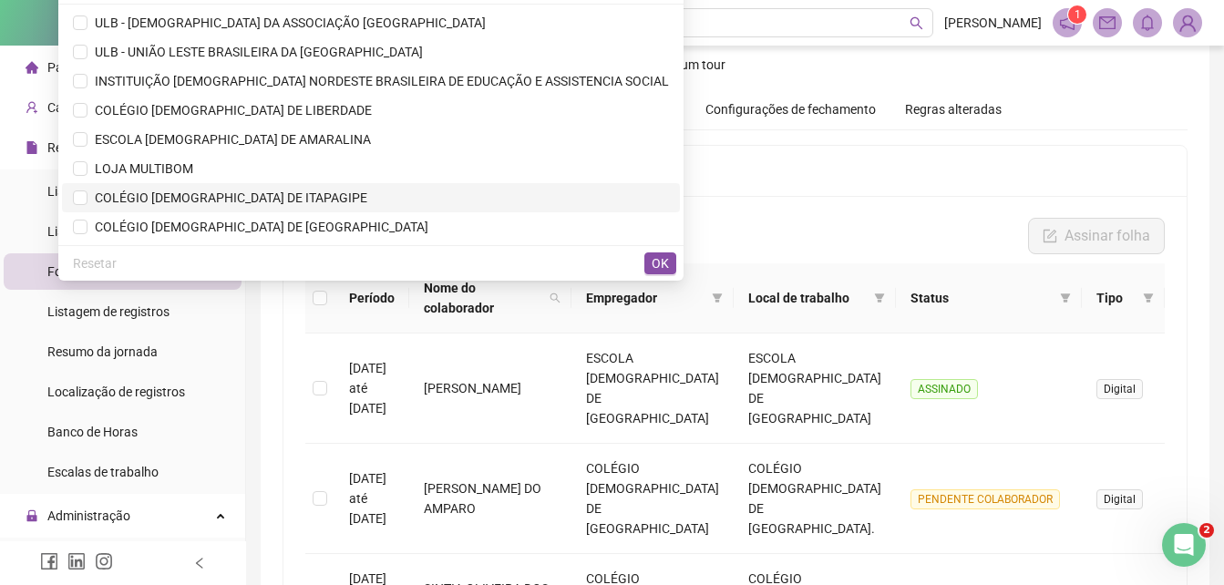
click at [320, 185] on li "COLÉGIO [DEMOGRAPHIC_DATA] DE ITAPAGIPE" at bounding box center [371, 197] width 618 height 29
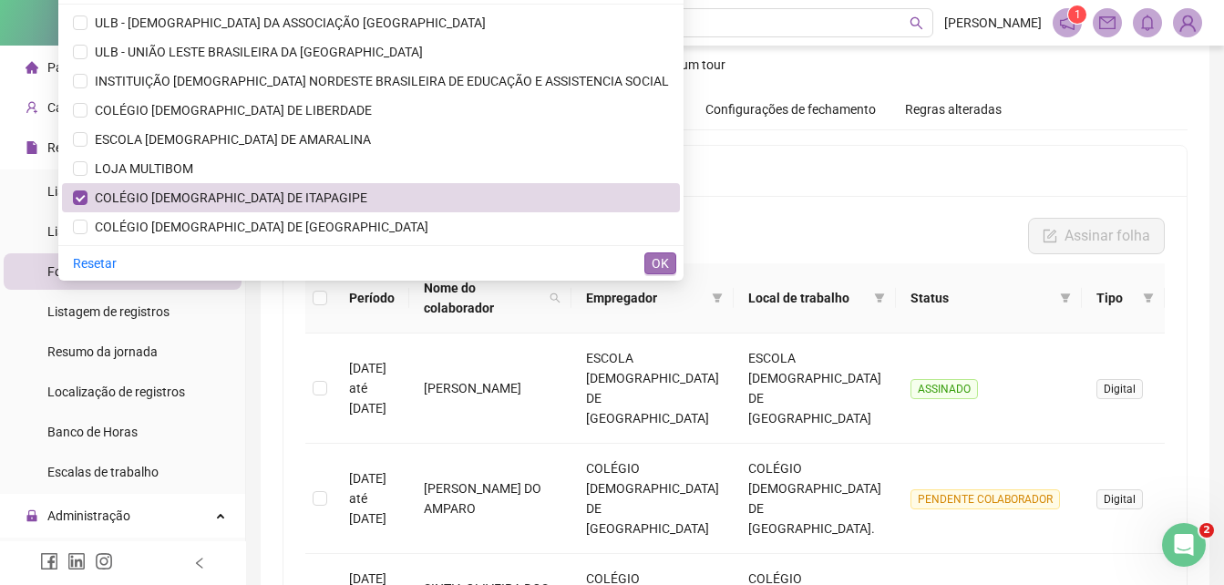
click at [660, 259] on span "OK" at bounding box center [659, 263] width 17 height 20
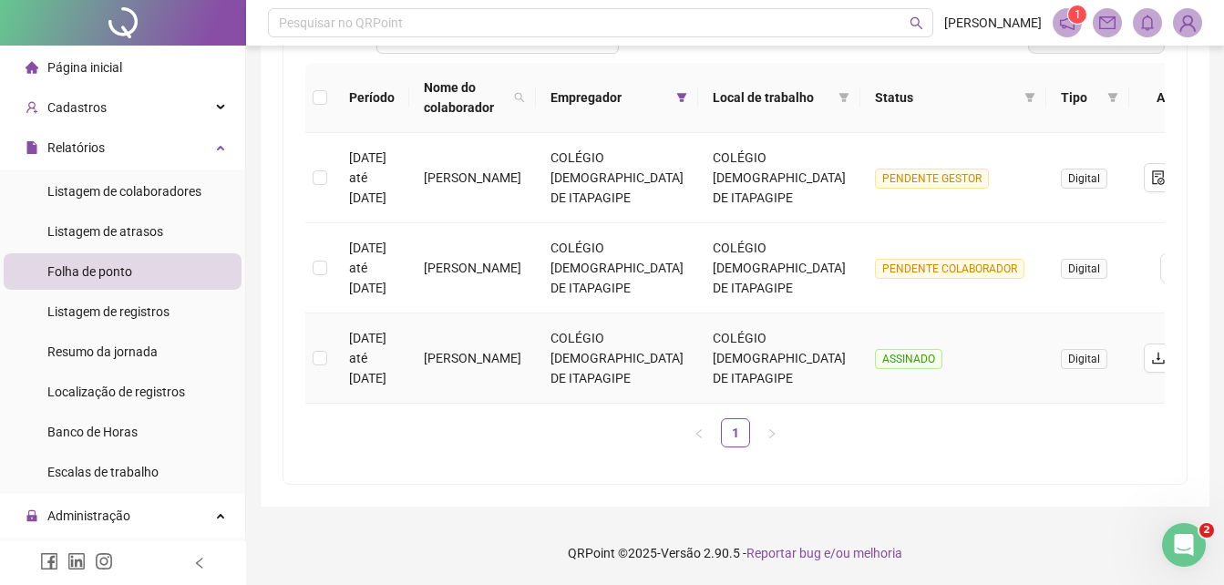
scroll to position [61, 0]
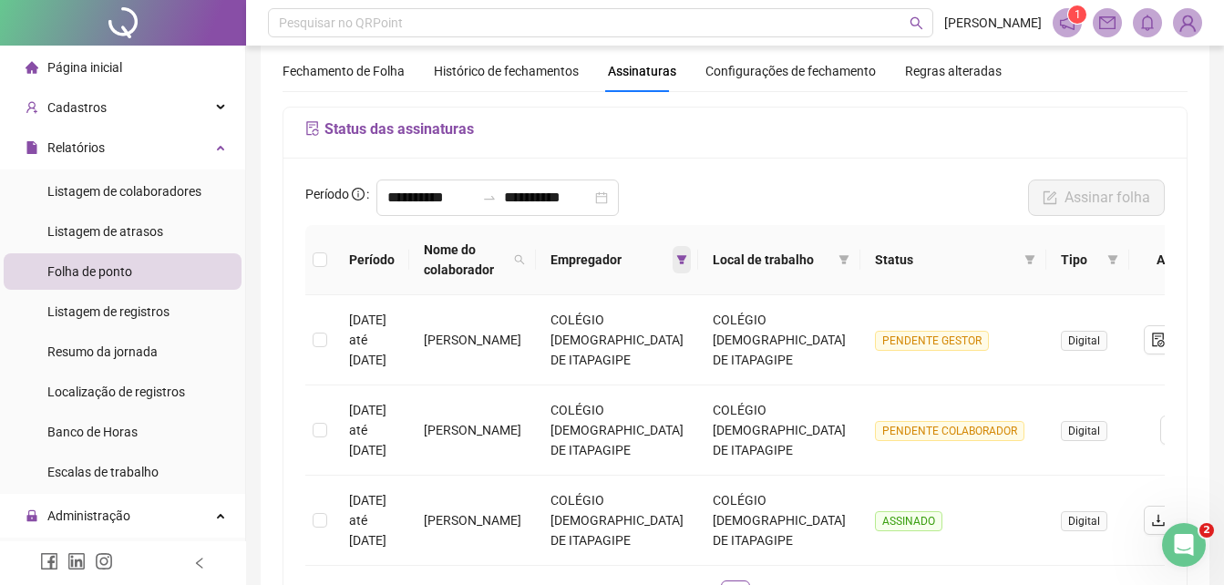
click at [675, 252] on span at bounding box center [681, 259] width 18 height 27
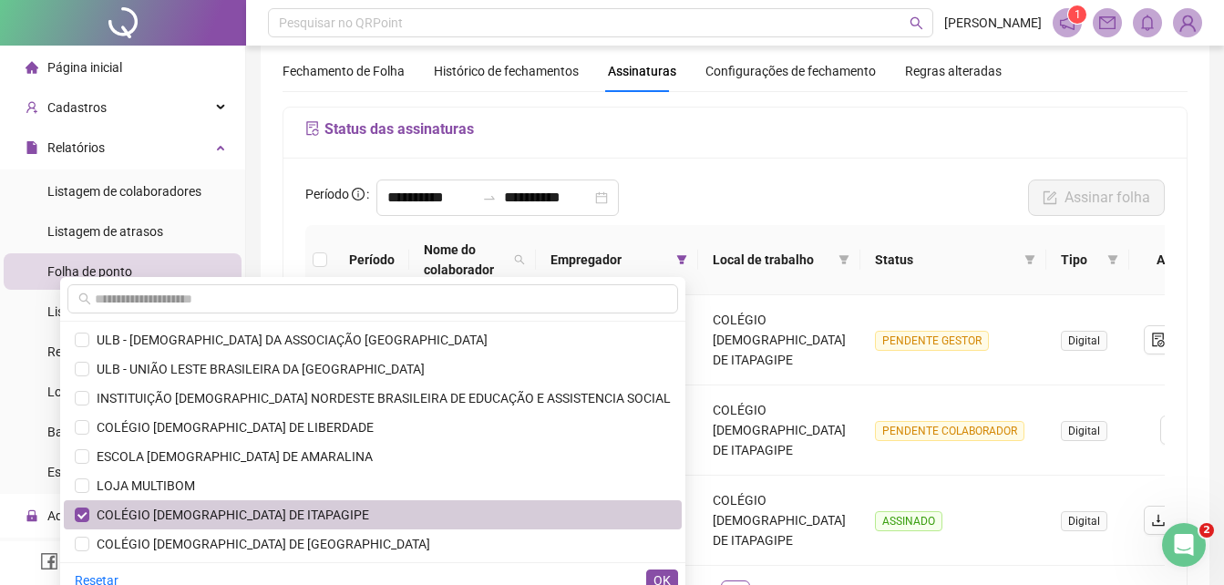
click at [296, 508] on span "COLÉGIO [DEMOGRAPHIC_DATA] DE ITAPAGIPE" at bounding box center [229, 515] width 280 height 15
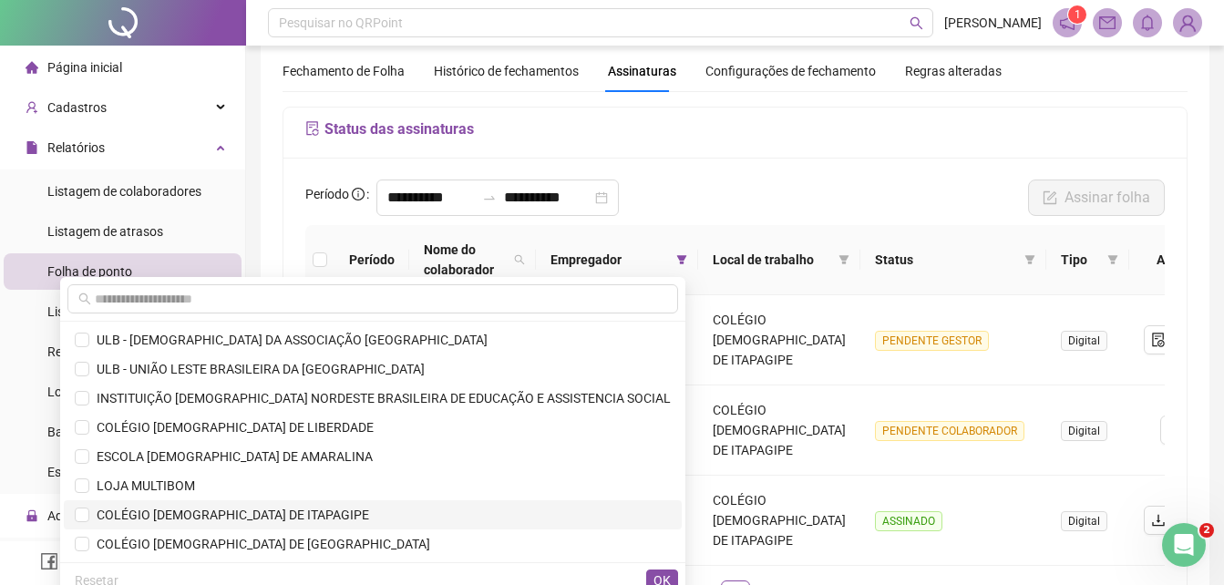
click at [314, 509] on span "COLÉGIO [DEMOGRAPHIC_DATA] DE ITAPAGIPE" at bounding box center [229, 515] width 280 height 15
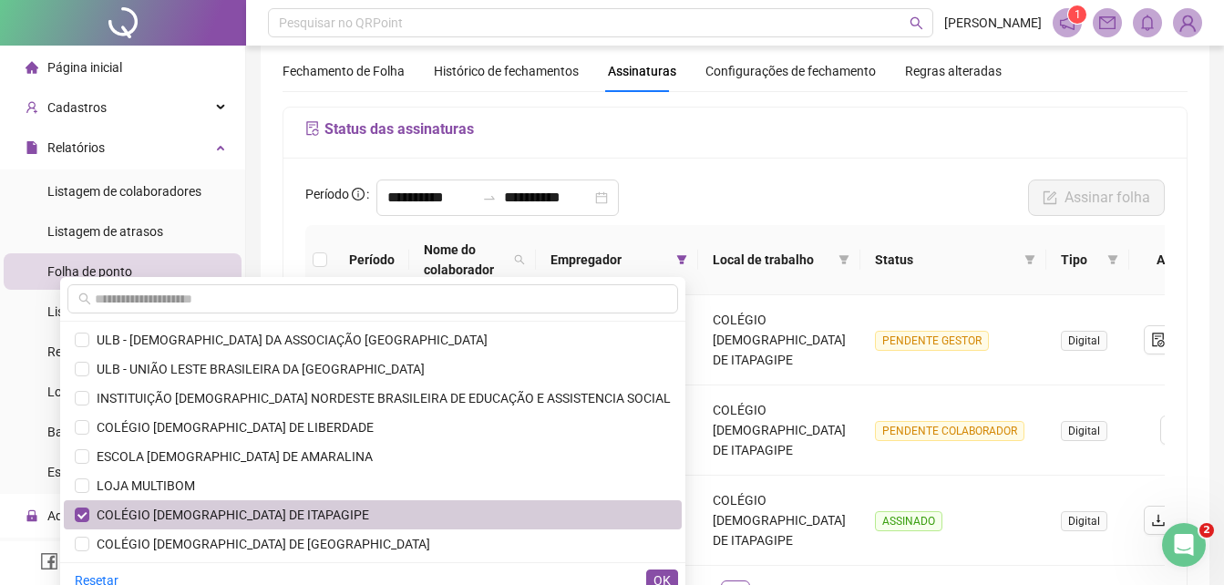
scroll to position [152, 0]
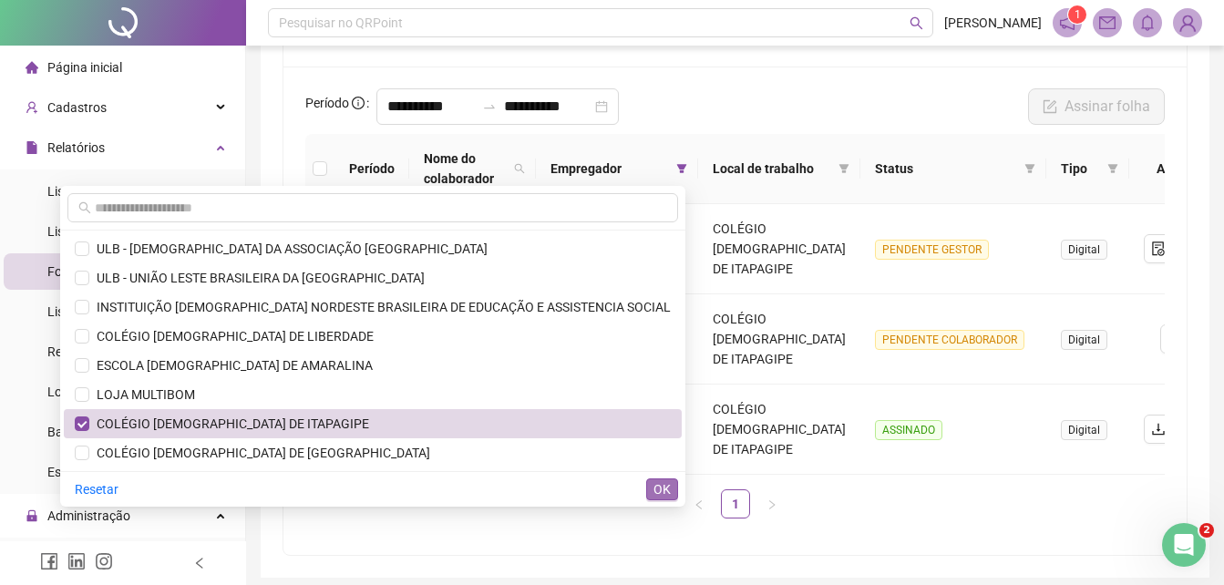
click at [661, 485] on span "OK" at bounding box center [661, 489] width 17 height 20
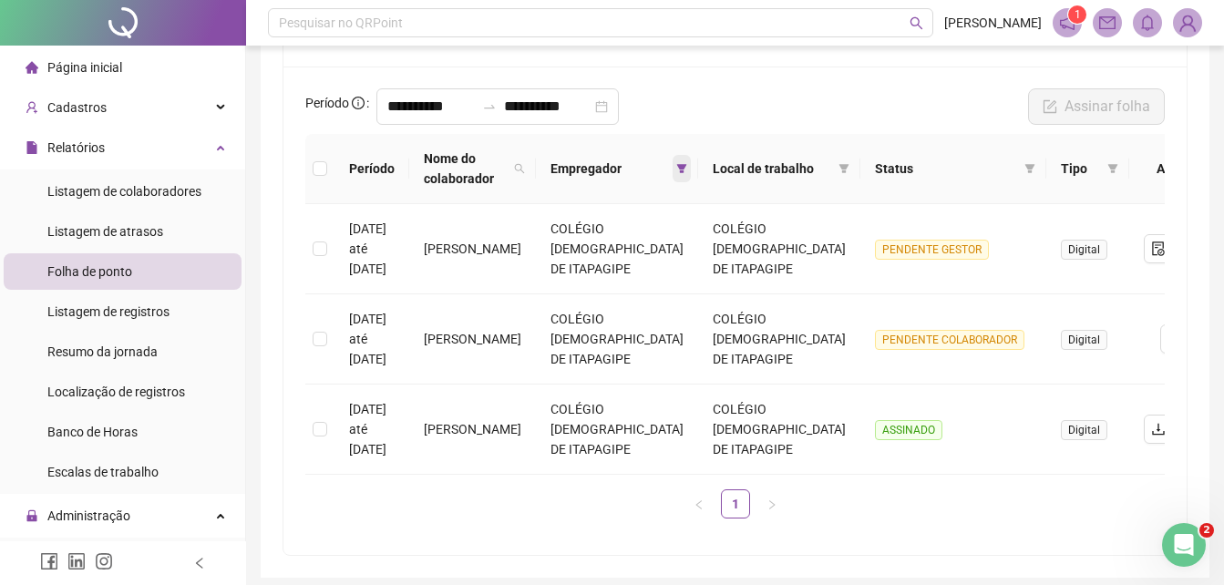
click at [676, 163] on icon "filter" at bounding box center [681, 168] width 11 height 11
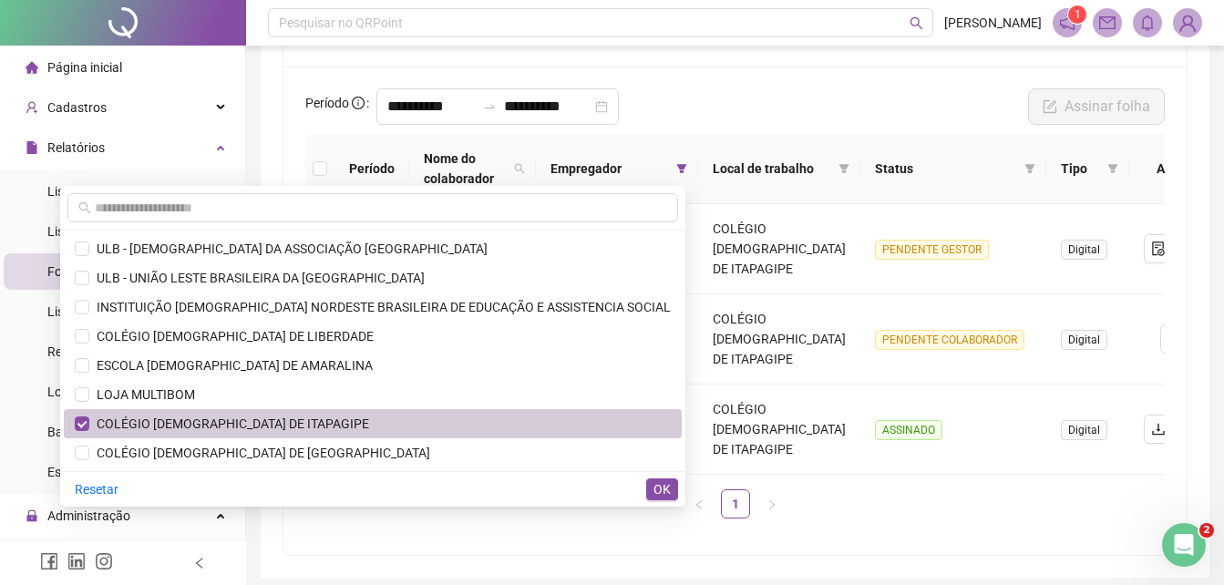
click at [289, 421] on span "COLÉGIO [DEMOGRAPHIC_DATA] DE ITAPAGIPE" at bounding box center [229, 423] width 280 height 15
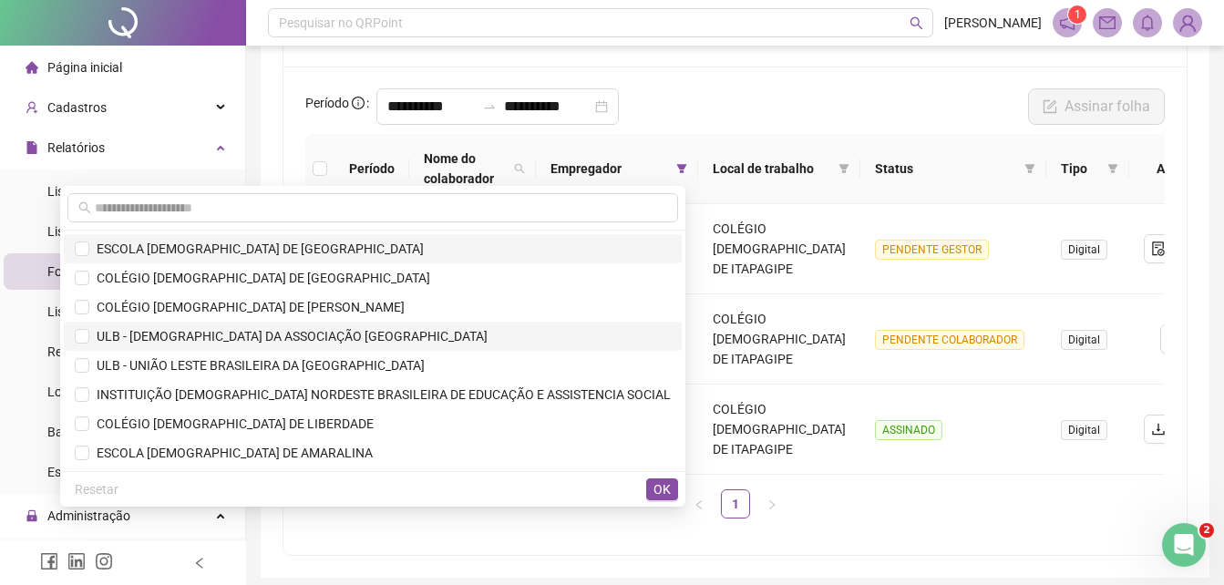
scroll to position [61, 0]
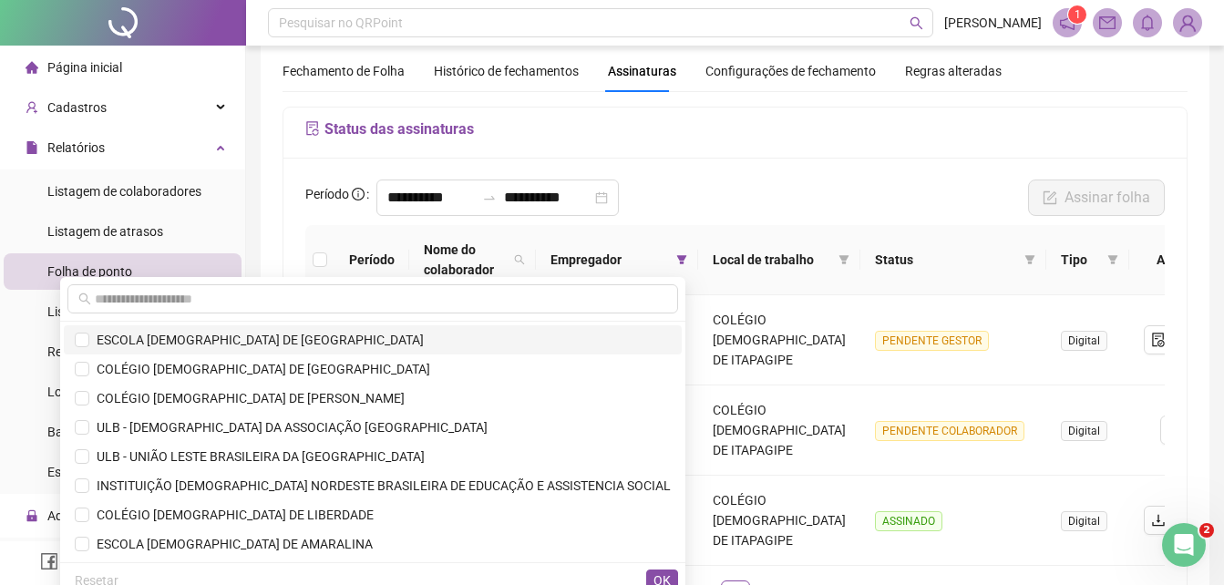
click at [305, 338] on span "ESCOLA [DEMOGRAPHIC_DATA] DE [GEOGRAPHIC_DATA]" at bounding box center [256, 340] width 334 height 15
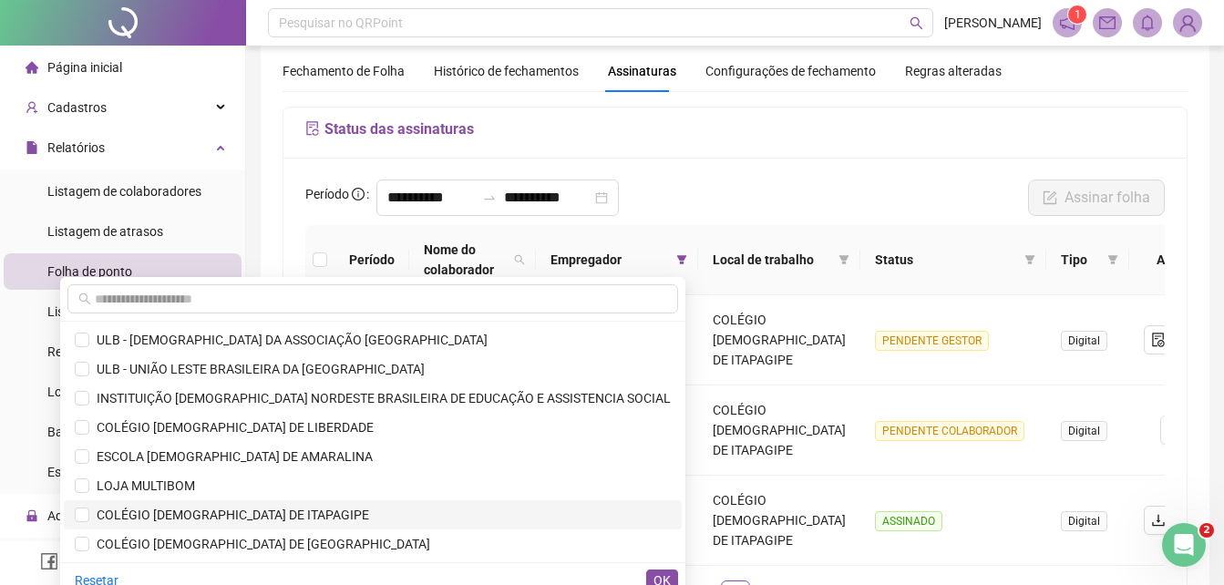
scroll to position [243, 0]
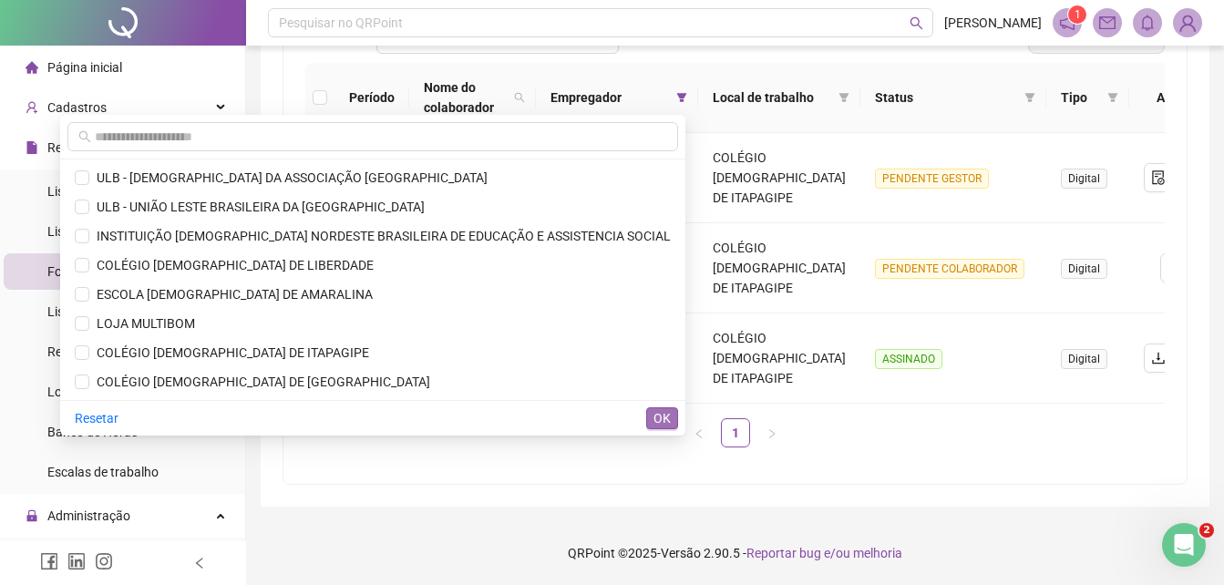
click at [663, 408] on span "OK" at bounding box center [661, 418] width 17 height 20
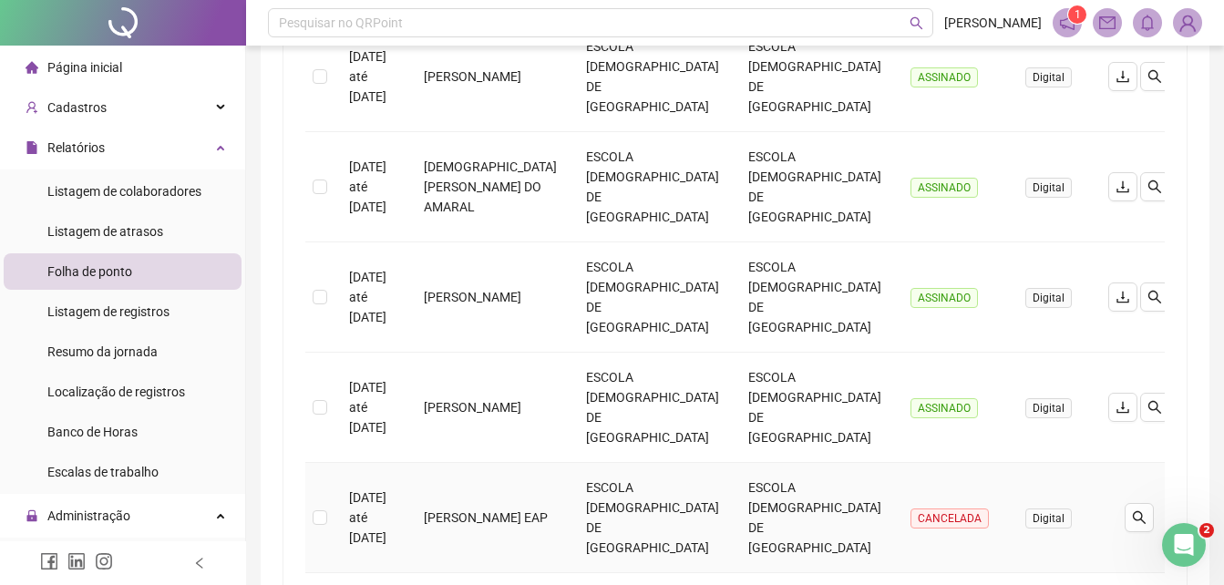
scroll to position [0, 0]
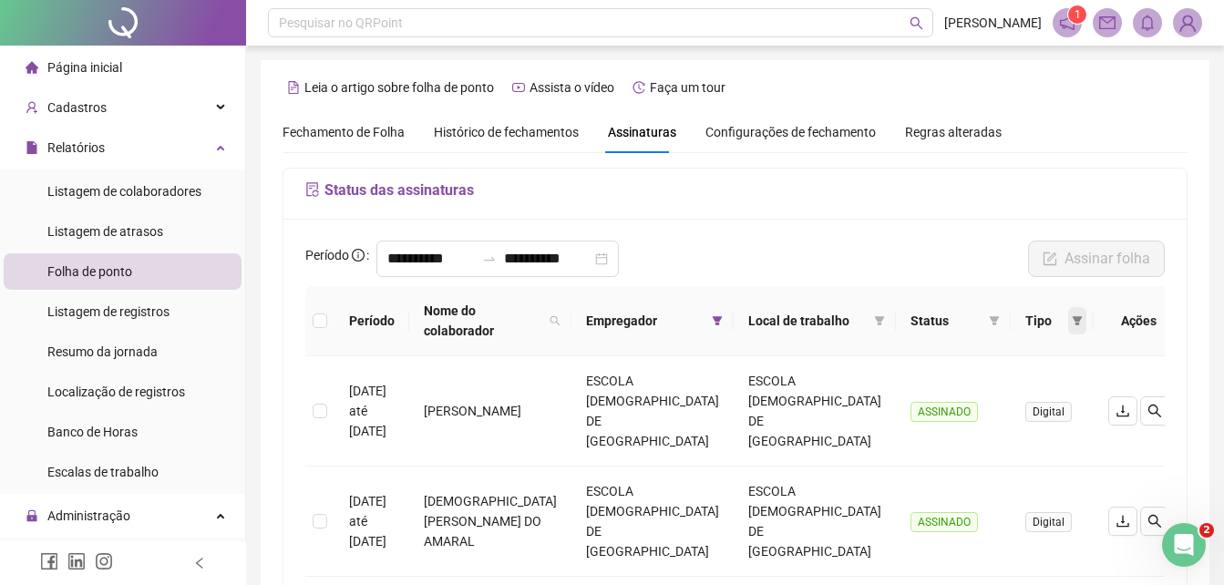
click at [1072, 317] on icon "filter" at bounding box center [1077, 320] width 10 height 9
click at [990, 319] on icon "filter" at bounding box center [995, 320] width 10 height 9
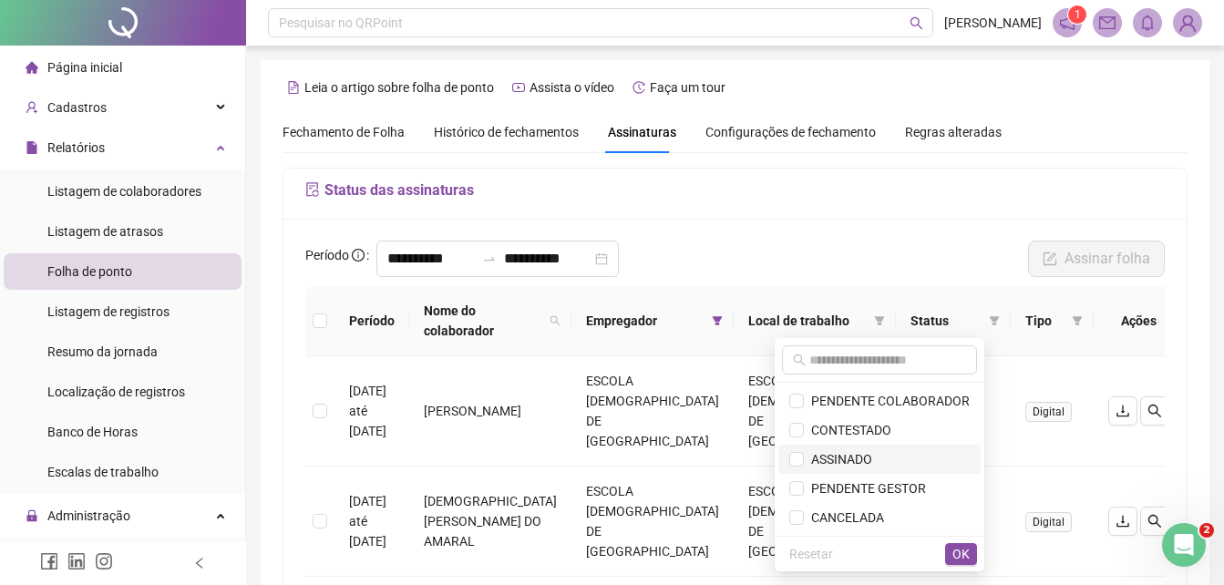
click at [841, 454] on span "ASSINADO" at bounding box center [838, 459] width 68 height 15
click at [954, 544] on span "OK" at bounding box center [960, 554] width 17 height 20
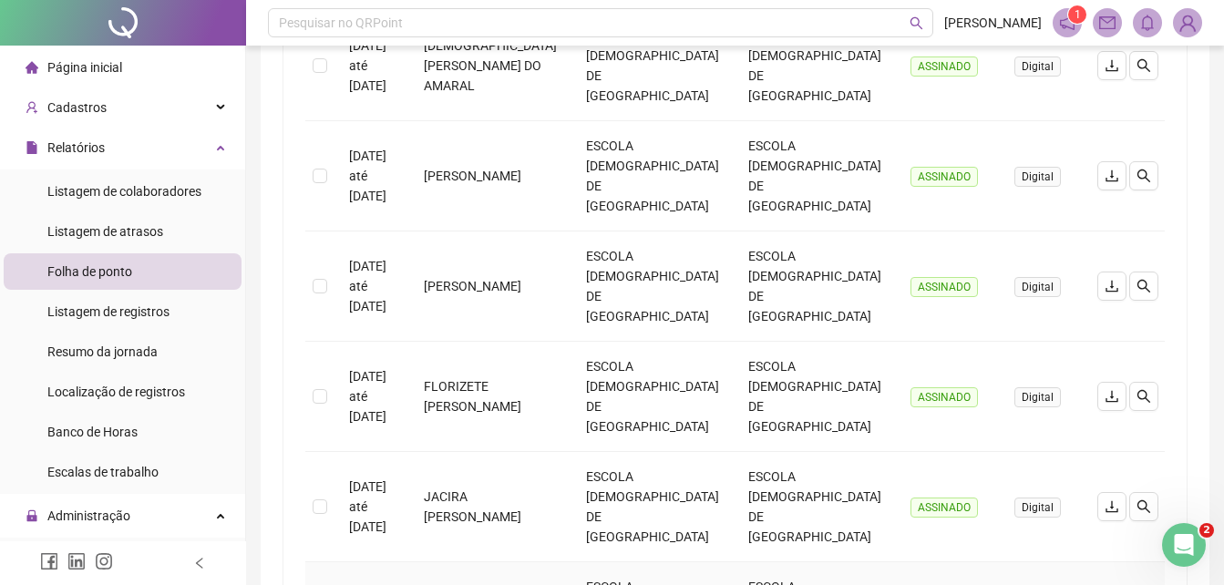
scroll to position [855, 0]
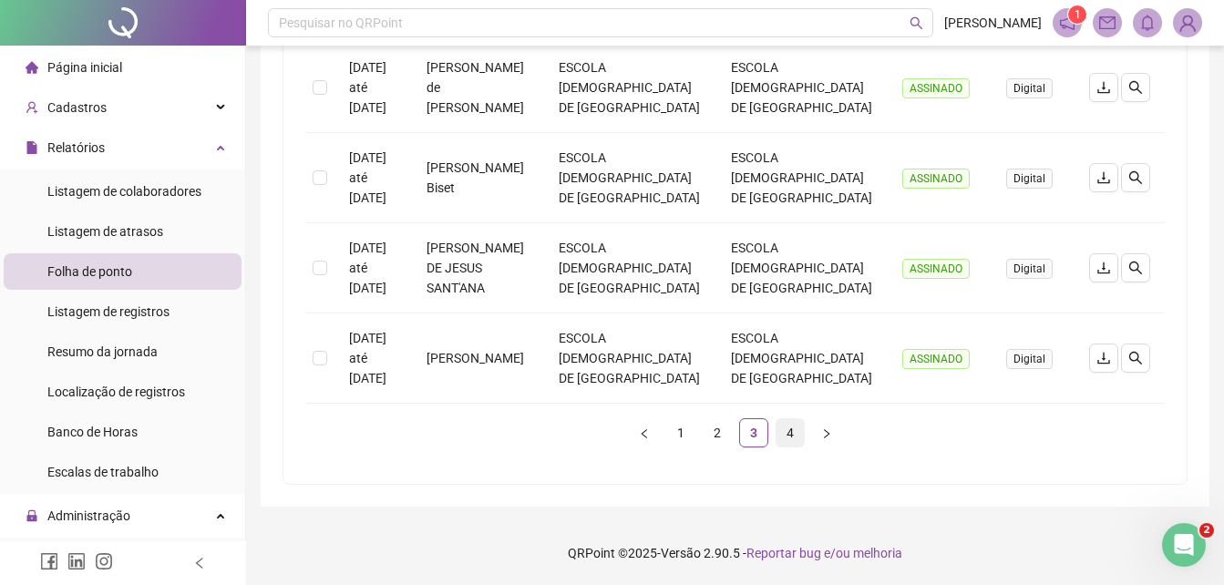
click at [788, 434] on link "4" at bounding box center [789, 432] width 27 height 27
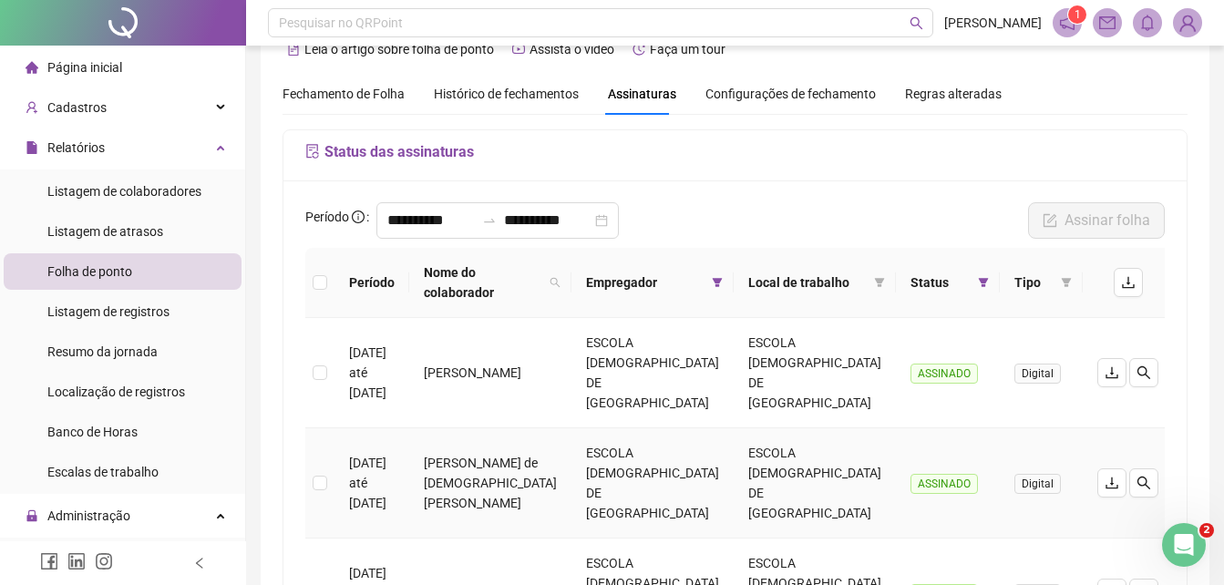
scroll to position [0, 0]
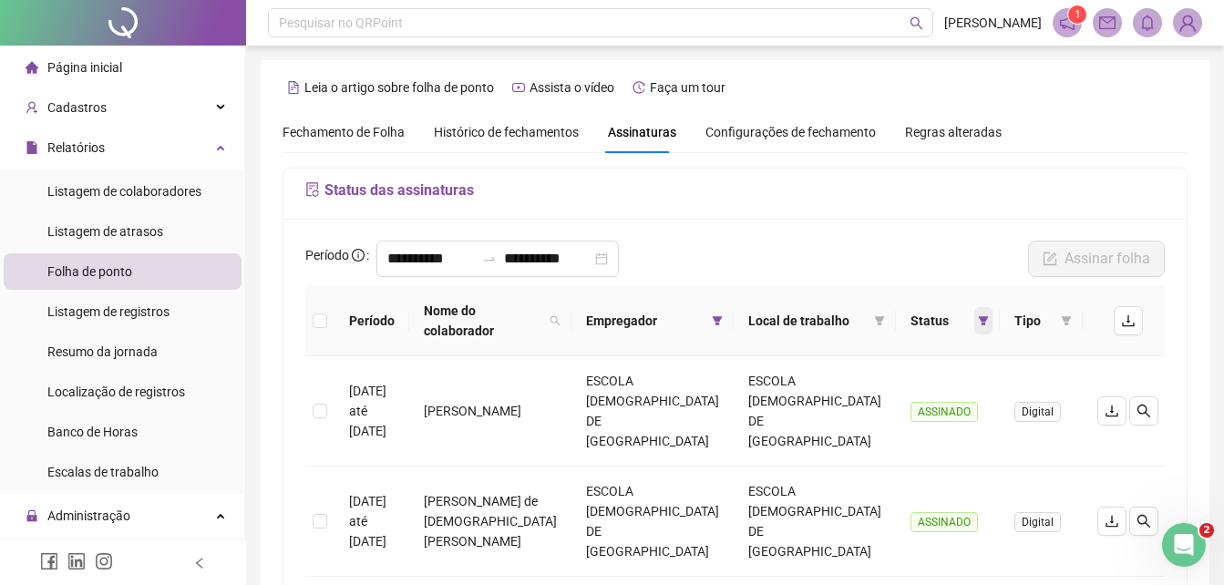
click at [979, 319] on icon "filter" at bounding box center [984, 320] width 10 height 9
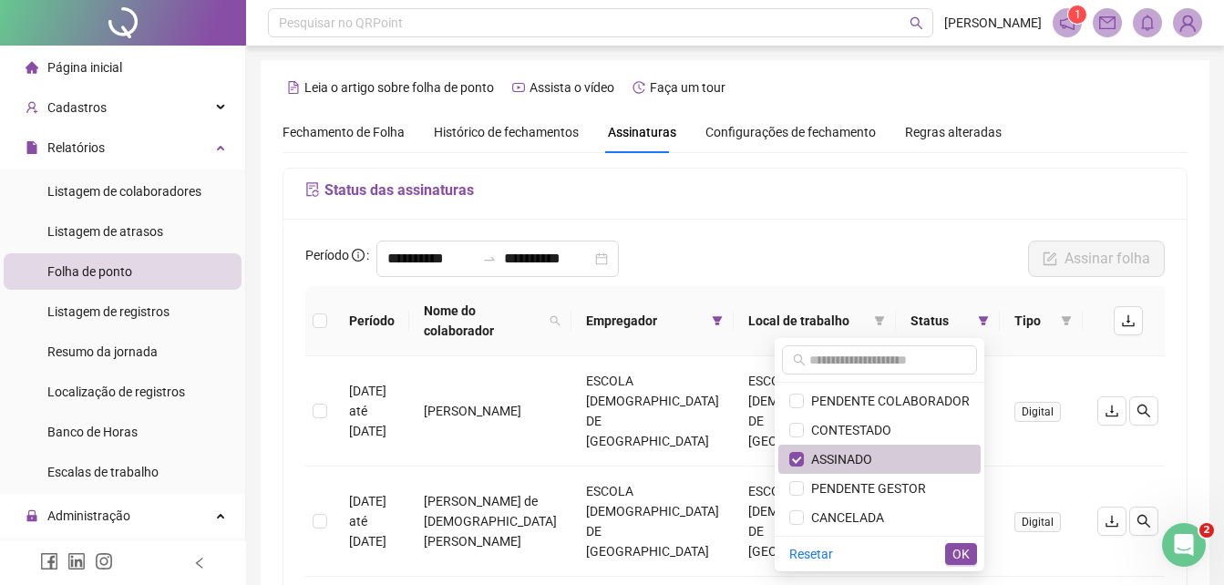
click at [878, 460] on span "ASSINADO" at bounding box center [879, 459] width 180 height 20
click at [899, 395] on span "PENDENTE COLABORADOR" at bounding box center [887, 401] width 166 height 15
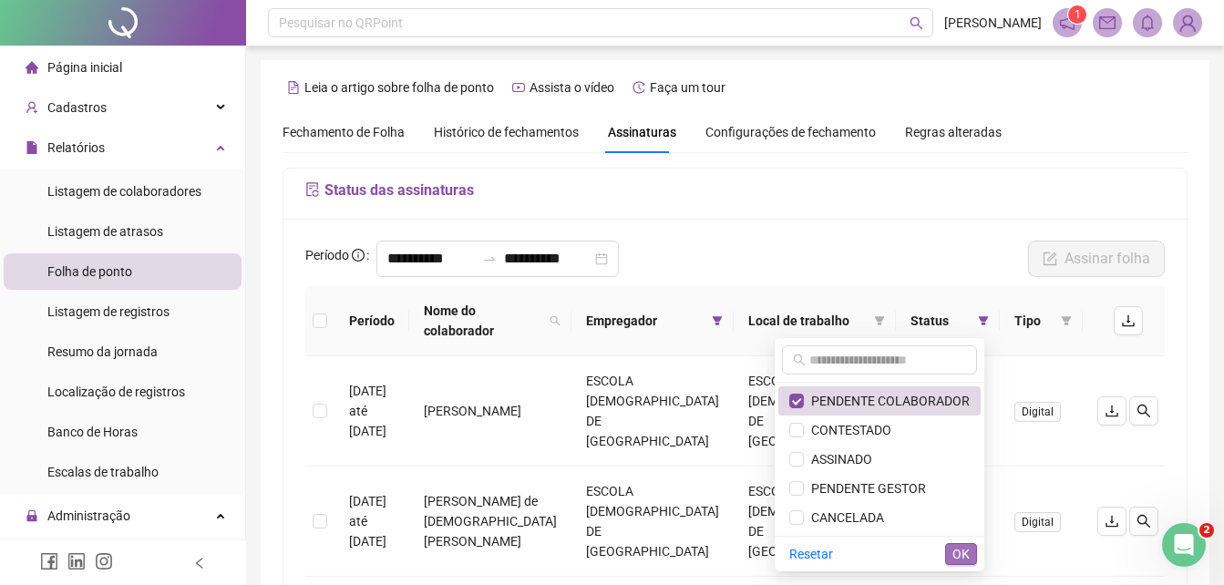
click at [957, 546] on span "OK" at bounding box center [960, 554] width 17 height 20
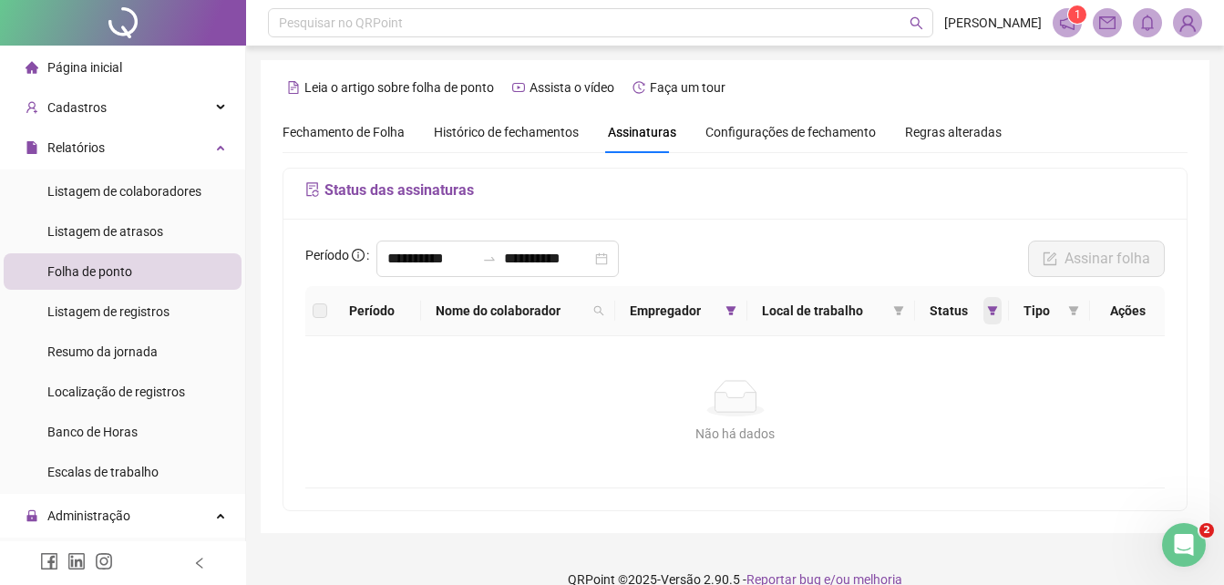
click at [1001, 313] on span at bounding box center [992, 310] width 18 height 27
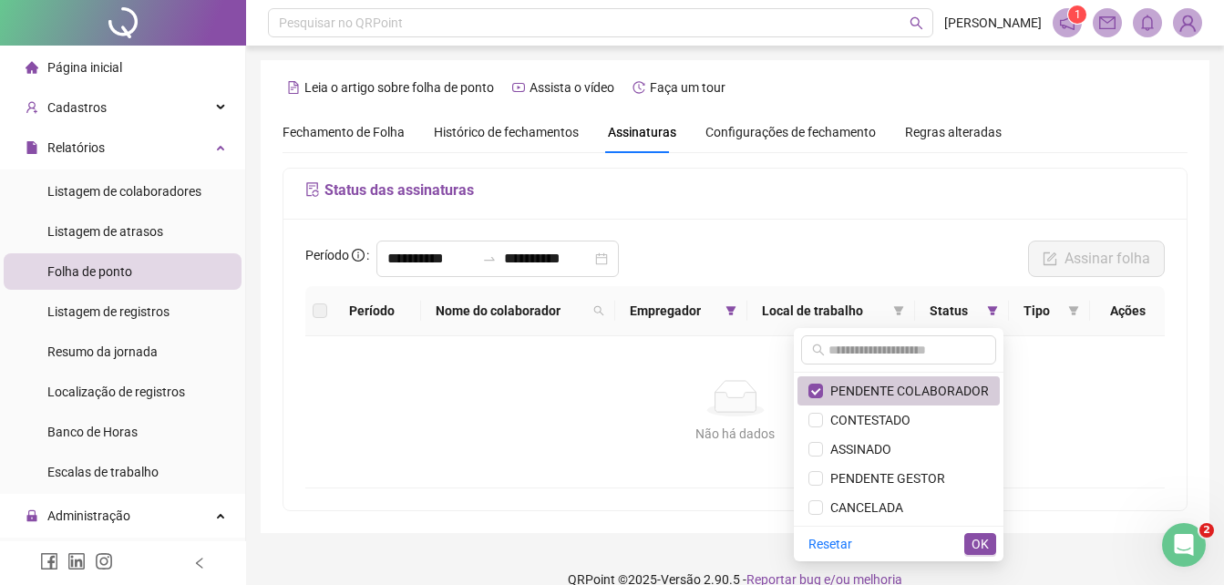
click at [898, 388] on span "PENDENTE COLABORADOR" at bounding box center [906, 391] width 166 height 15
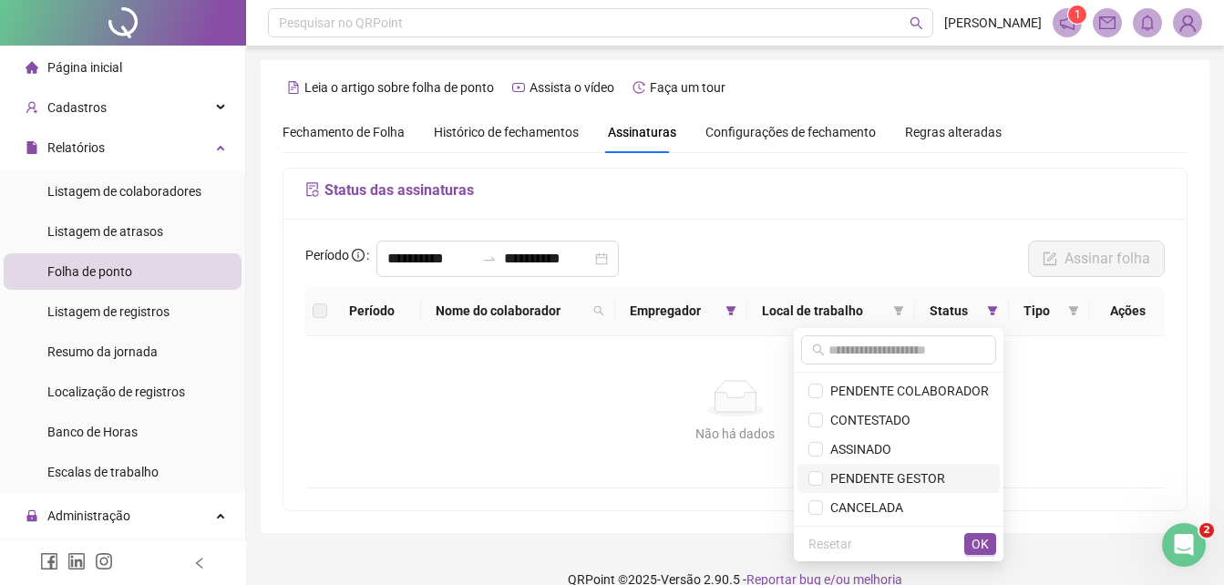
drag, startPoint x: 878, startPoint y: 477, endPoint x: 887, endPoint y: 474, distance: 9.5
click at [879, 475] on span "PENDENTE GESTOR" at bounding box center [884, 478] width 122 height 15
click at [978, 548] on span "OK" at bounding box center [979, 544] width 17 height 20
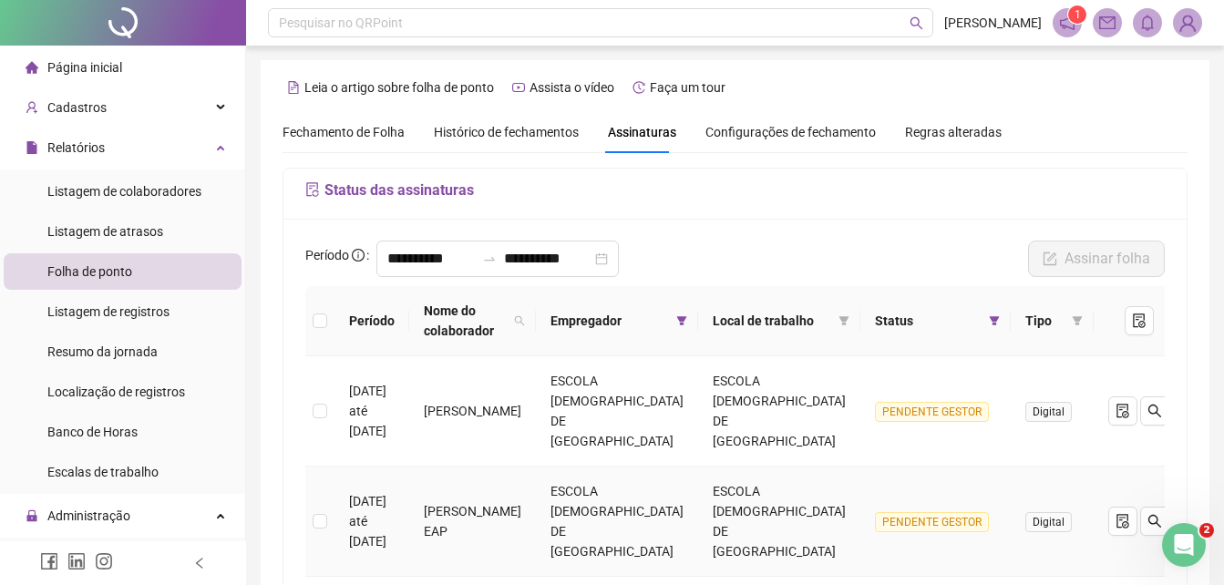
scroll to position [91, 0]
